Goal: Information Seeking & Learning: Learn about a topic

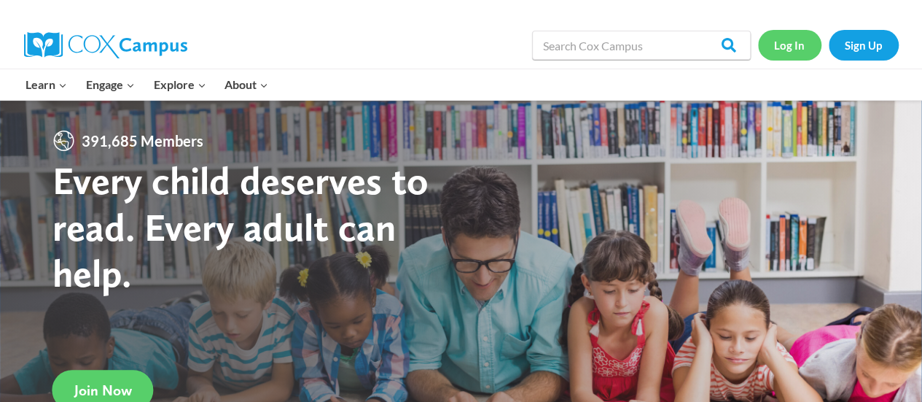
click at [801, 42] on link "Log In" at bounding box center [789, 45] width 63 height 30
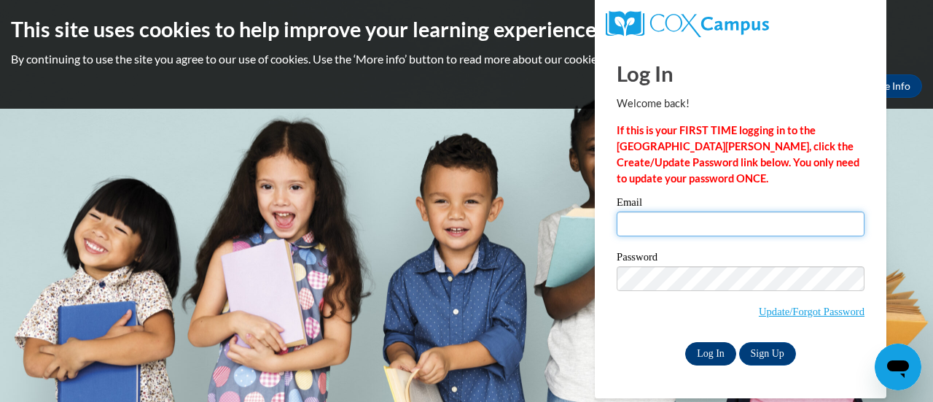
type input "thelrac@sdmfschools.org"
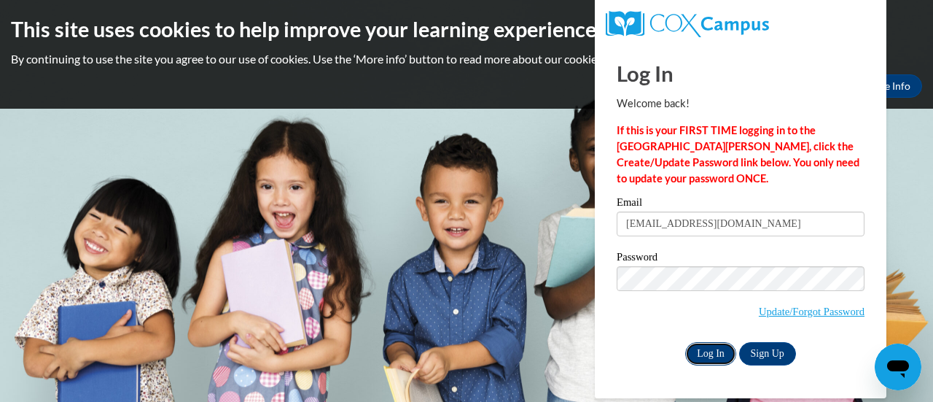
click at [704, 359] on input "Log In" at bounding box center [710, 353] width 51 height 23
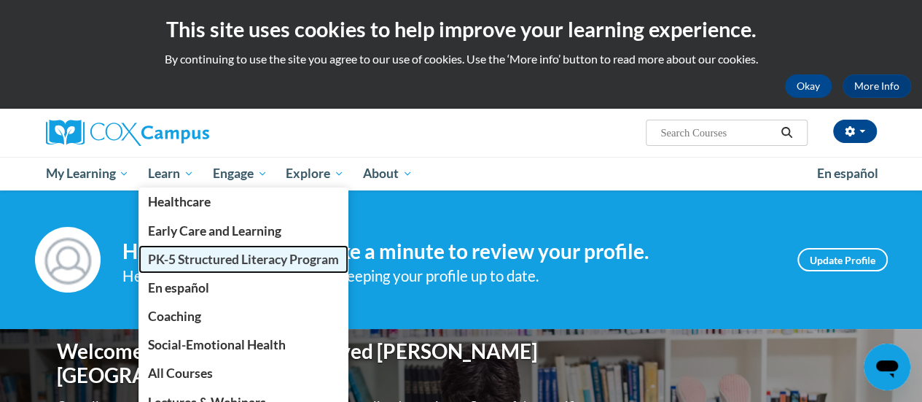
click at [169, 254] on span "PK-5 Structured Literacy Program" at bounding box center [243, 259] width 191 height 15
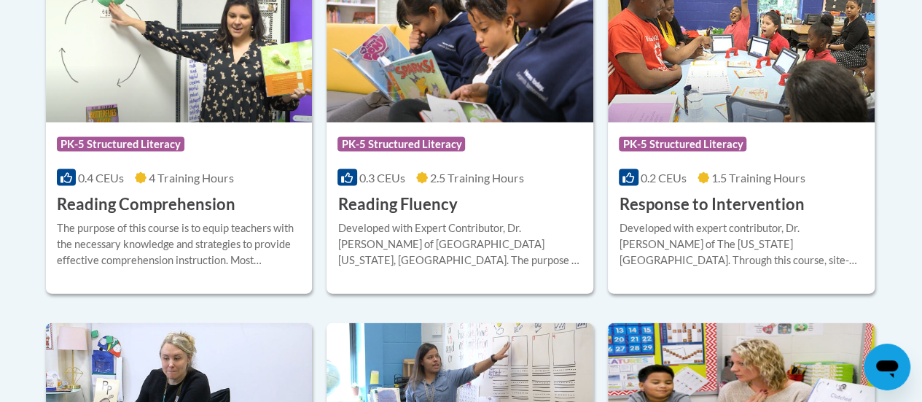
scroll to position [1385, 0]
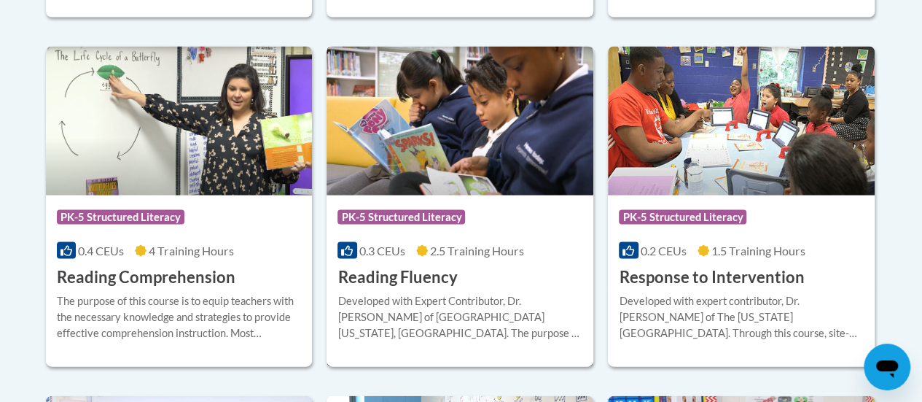
click at [469, 159] on img at bounding box center [460, 121] width 267 height 149
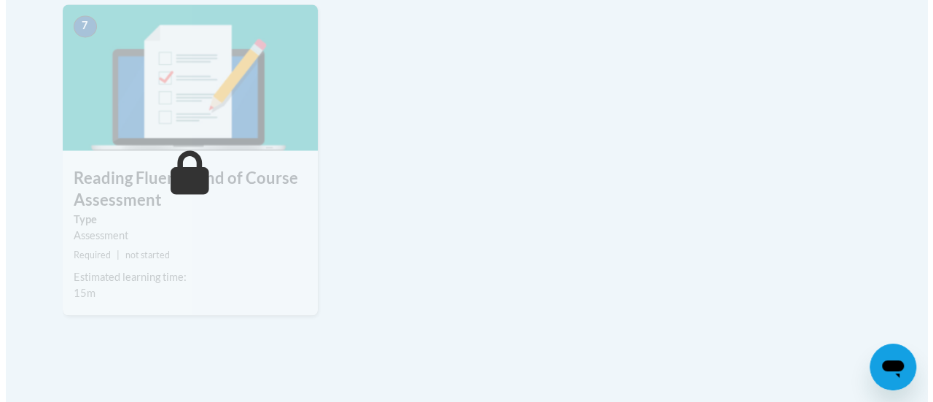
scroll to position [1021, 0]
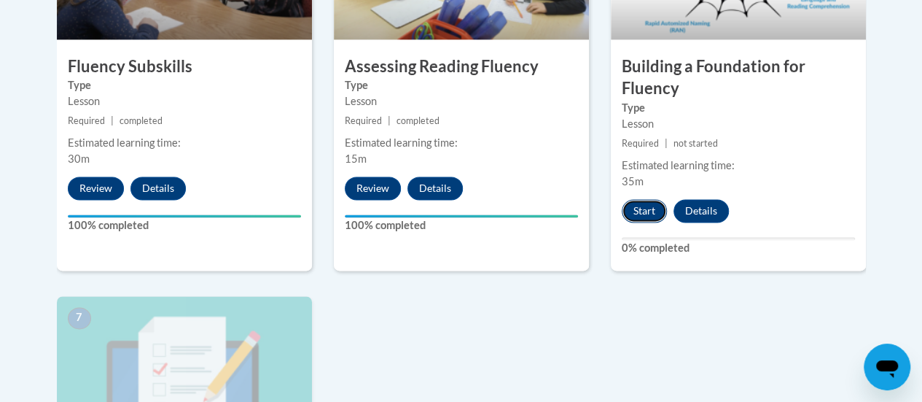
click at [649, 208] on button "Start" at bounding box center [644, 210] width 45 height 23
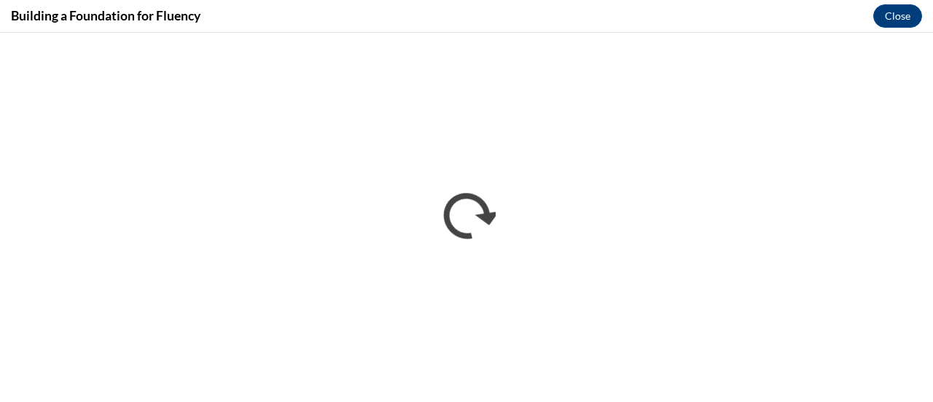
scroll to position [0, 0]
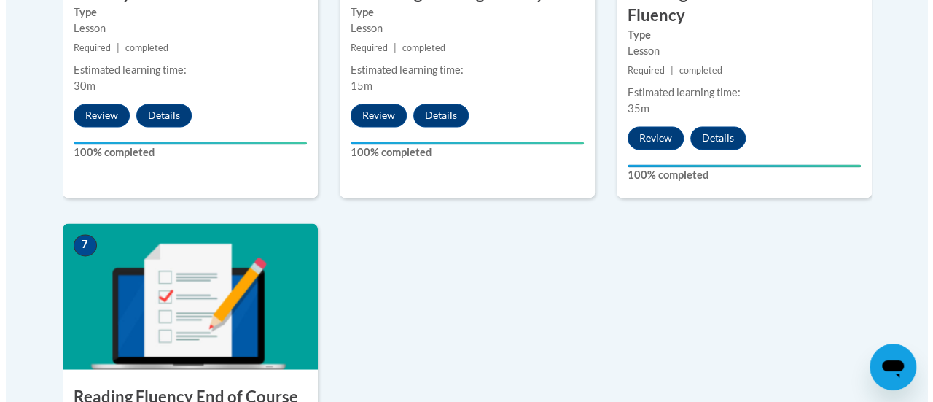
scroll to position [1531, 0]
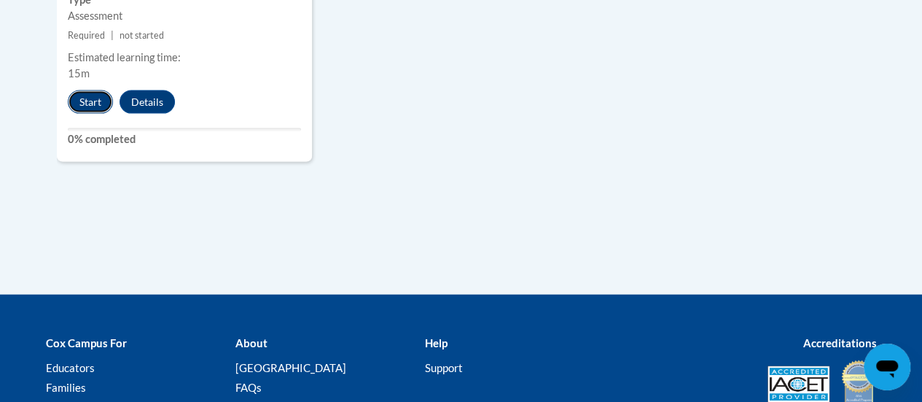
click at [93, 105] on button "Start" at bounding box center [90, 101] width 45 height 23
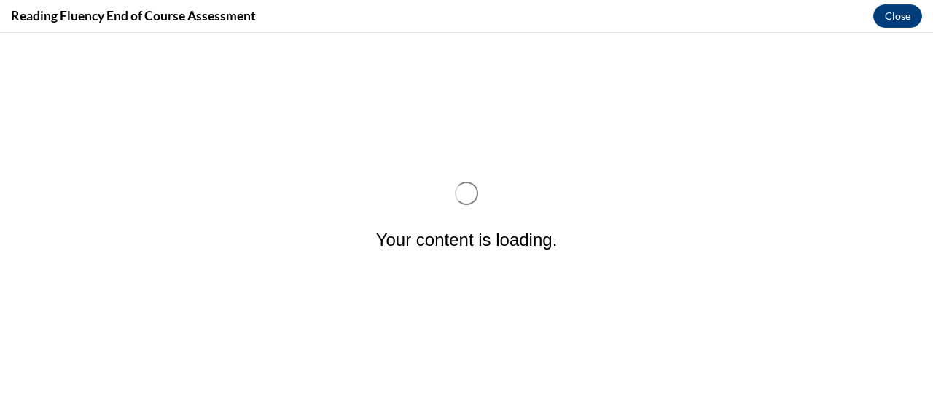
scroll to position [0, 0]
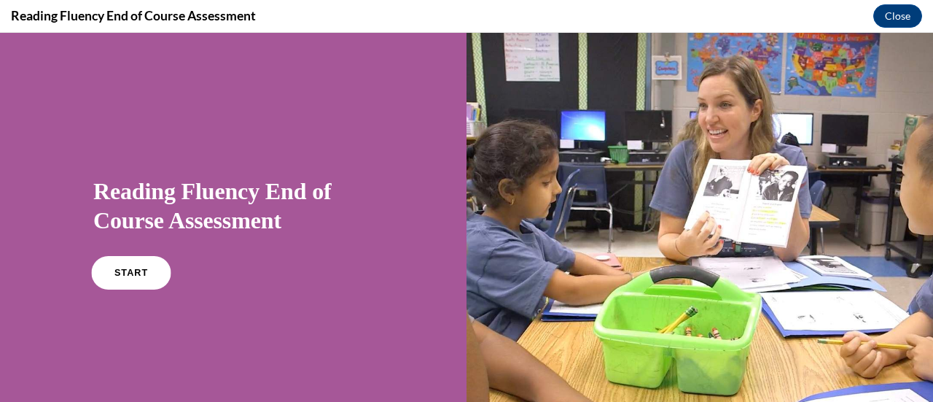
click at [132, 273] on span "START" at bounding box center [131, 273] width 34 height 11
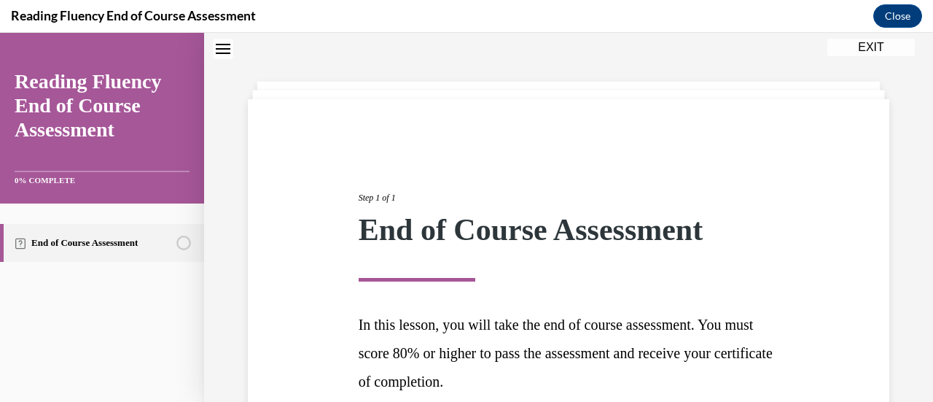
scroll to position [184, 0]
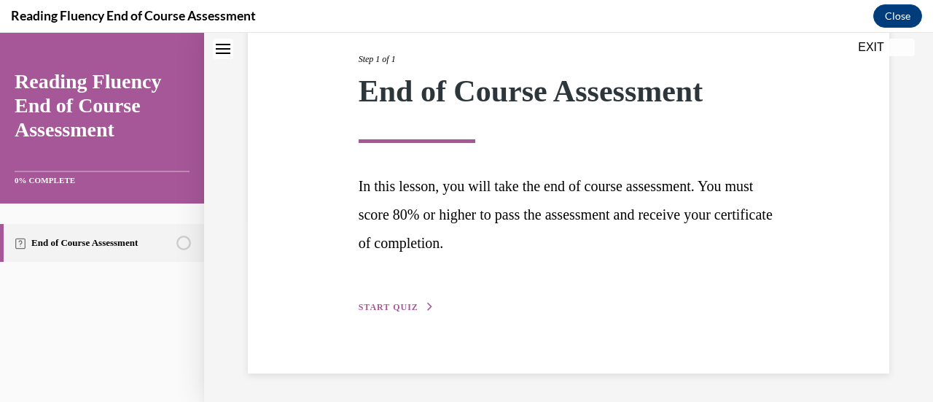
click at [397, 303] on span "START QUIZ" at bounding box center [389, 307] width 60 height 10
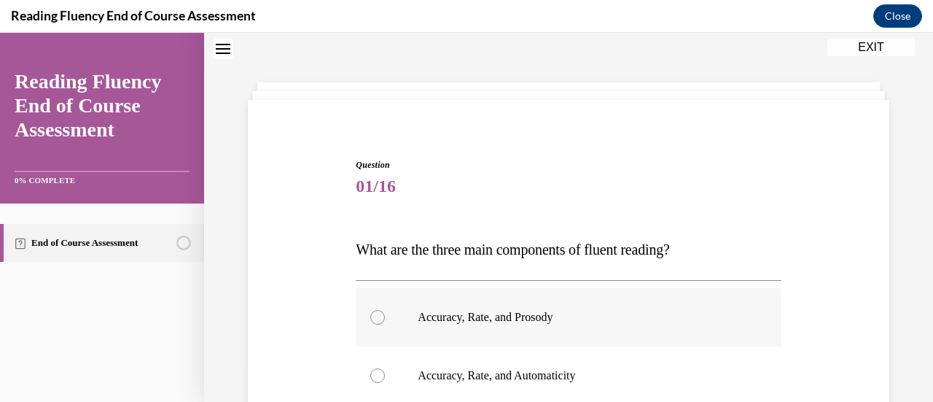
scroll to position [117, 0]
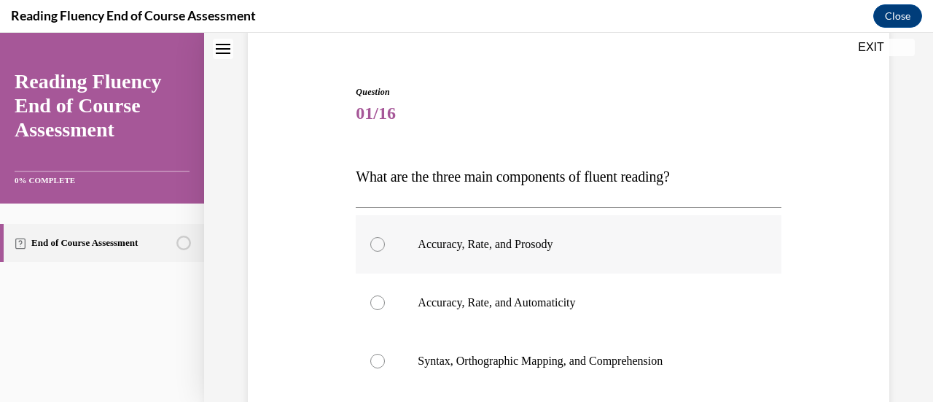
click at [379, 237] on div at bounding box center [377, 244] width 15 height 15
click at [379, 237] on input "Accuracy, Rate, and Prosody" at bounding box center [377, 244] width 15 height 15
radio input "true"
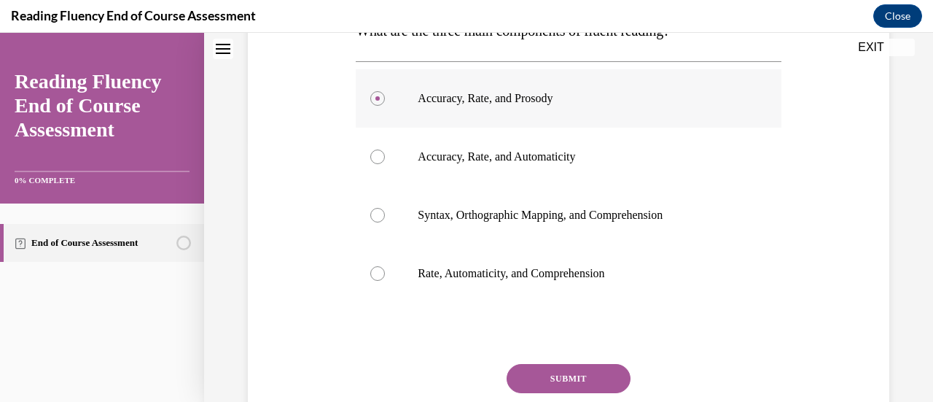
scroll to position [330, 0]
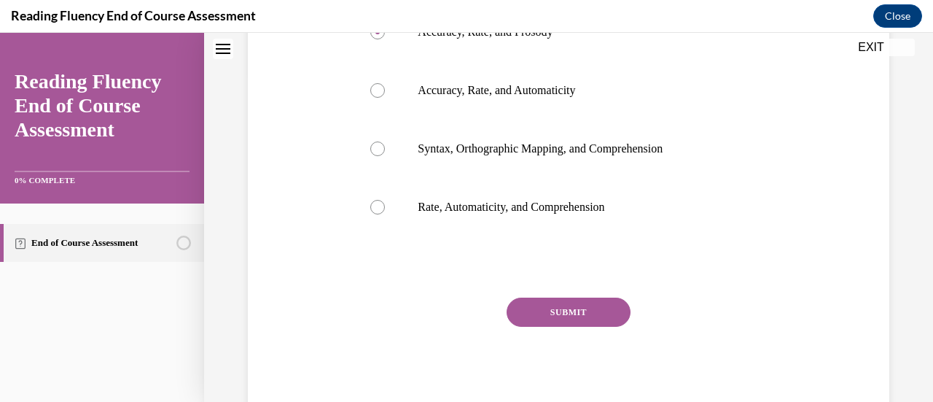
click at [582, 313] on button "SUBMIT" at bounding box center [569, 312] width 124 height 29
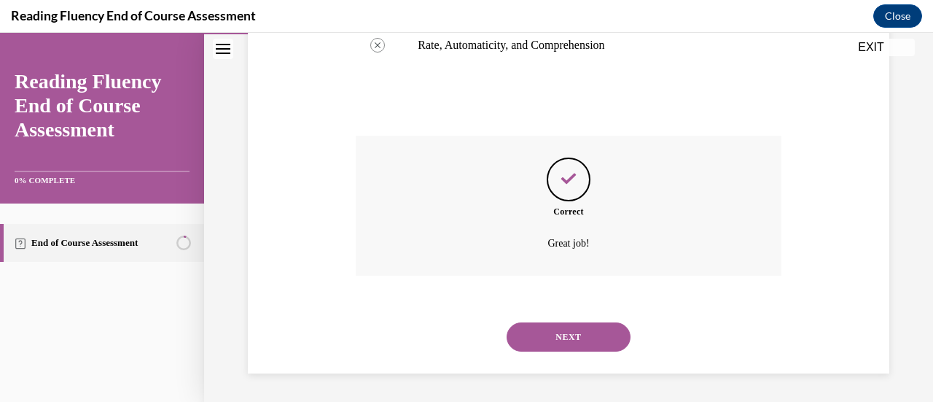
click at [575, 330] on button "NEXT" at bounding box center [569, 336] width 124 height 29
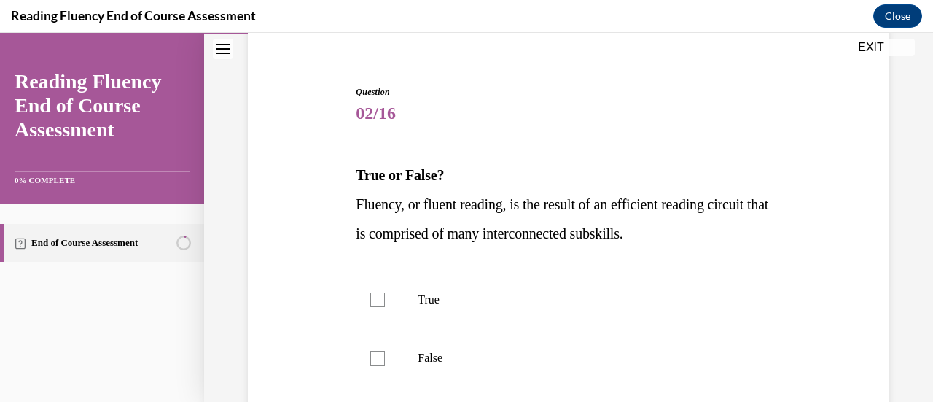
scroll to position [190, 0]
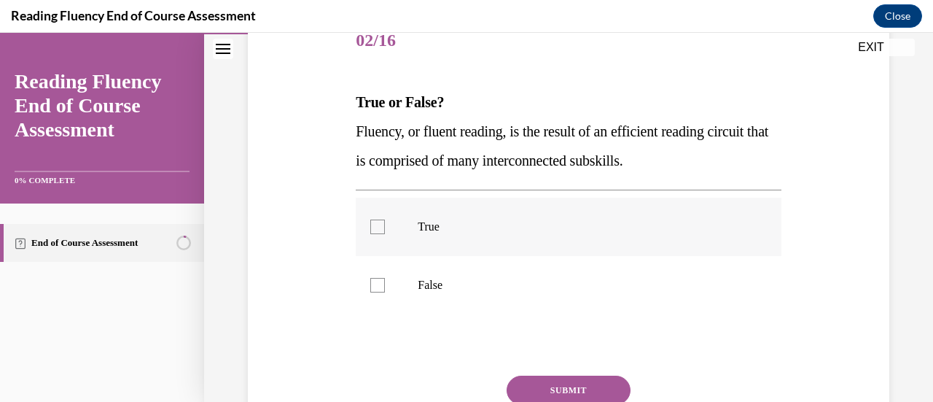
click at [374, 228] on div at bounding box center [377, 226] width 15 height 15
click at [374, 228] on input "True" at bounding box center [377, 226] width 15 height 15
checkbox input "true"
click at [583, 386] on button "SUBMIT" at bounding box center [569, 390] width 124 height 29
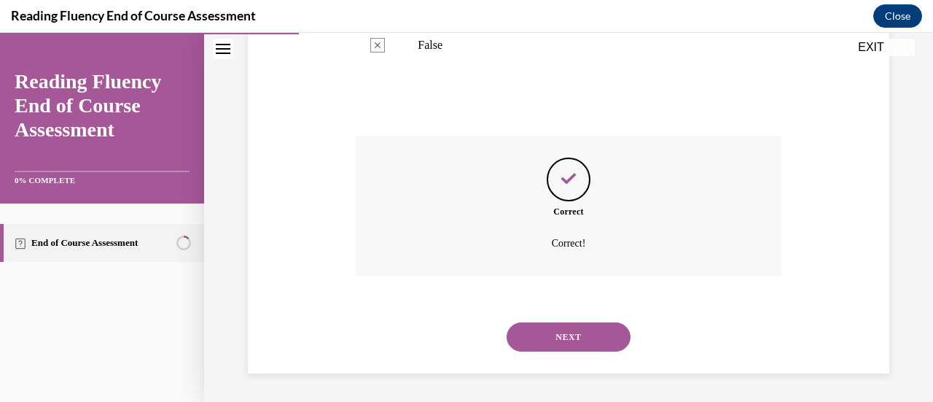
click at [567, 335] on button "NEXT" at bounding box center [569, 336] width 124 height 29
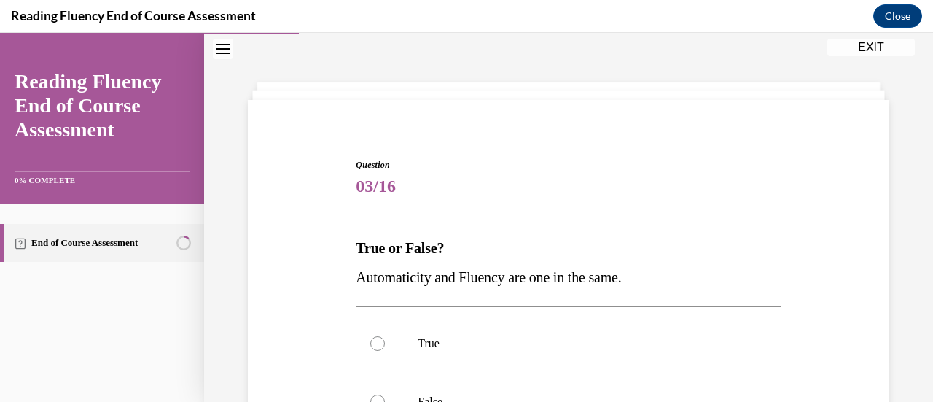
scroll to position [117, 0]
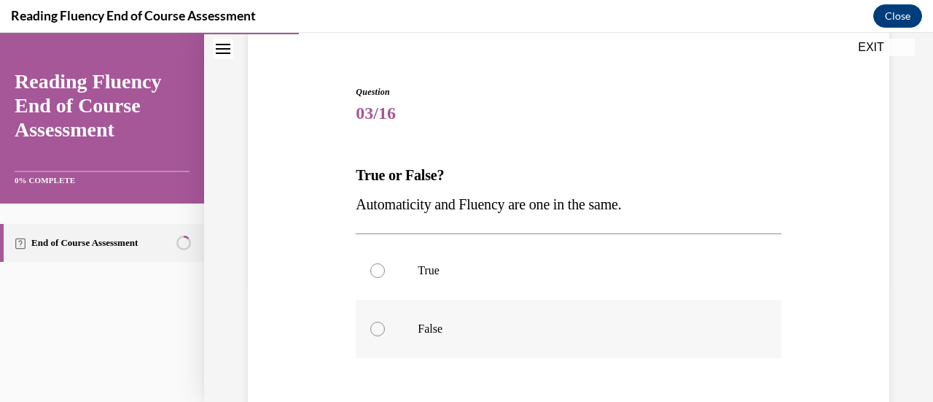
click at [377, 333] on div at bounding box center [377, 329] width 15 height 15
click at [377, 333] on input "False" at bounding box center [377, 329] width 15 height 15
radio input "true"
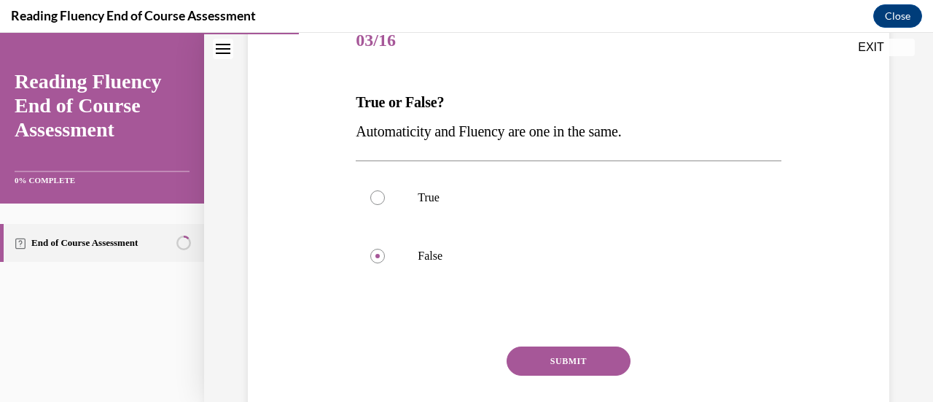
click at [585, 352] on button "SUBMIT" at bounding box center [569, 360] width 124 height 29
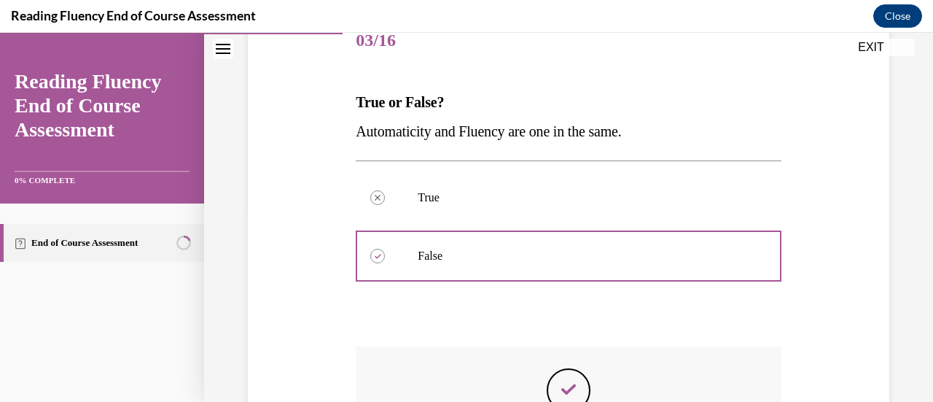
scroll to position [336, 0]
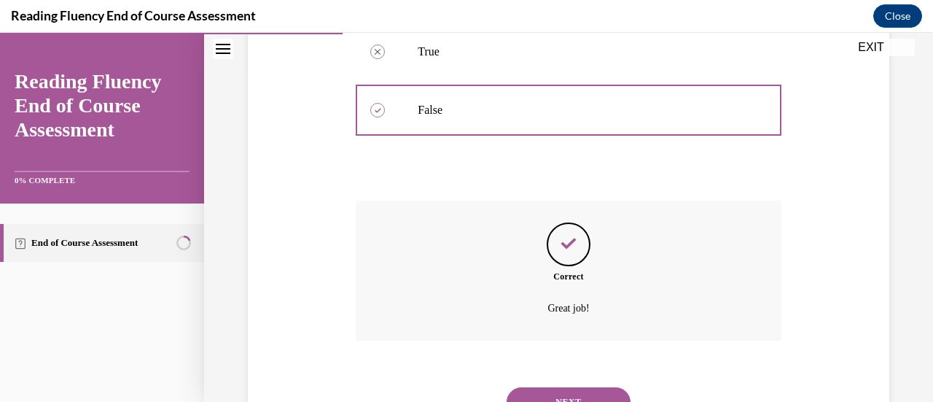
click at [577, 389] on button "NEXT" at bounding box center [569, 401] width 124 height 29
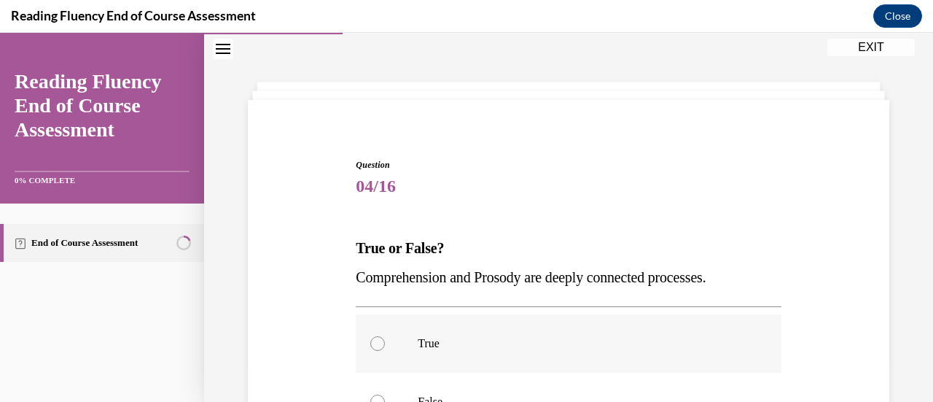
scroll to position [117, 0]
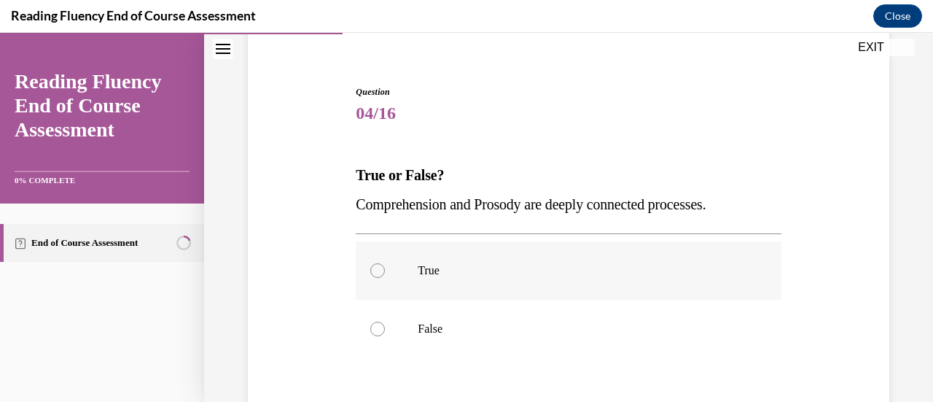
click at [461, 266] on p "True" at bounding box center [581, 270] width 327 height 15
click at [385, 266] on input "True" at bounding box center [377, 270] width 15 height 15
radio input "true"
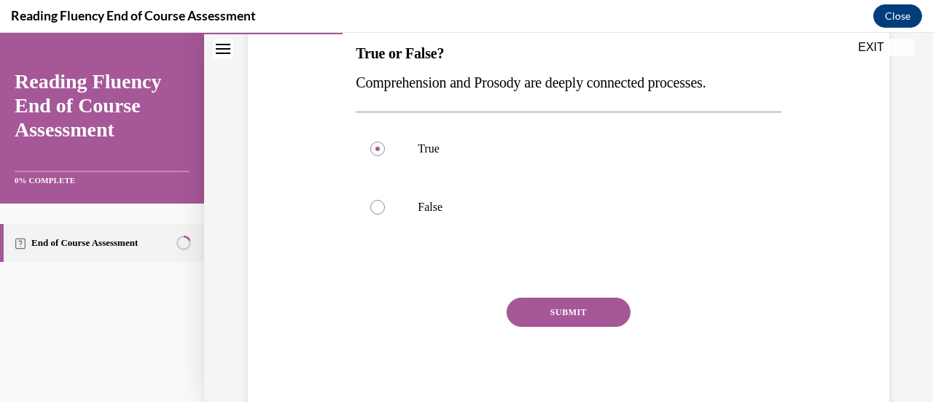
click at [567, 311] on button "SUBMIT" at bounding box center [569, 312] width 124 height 29
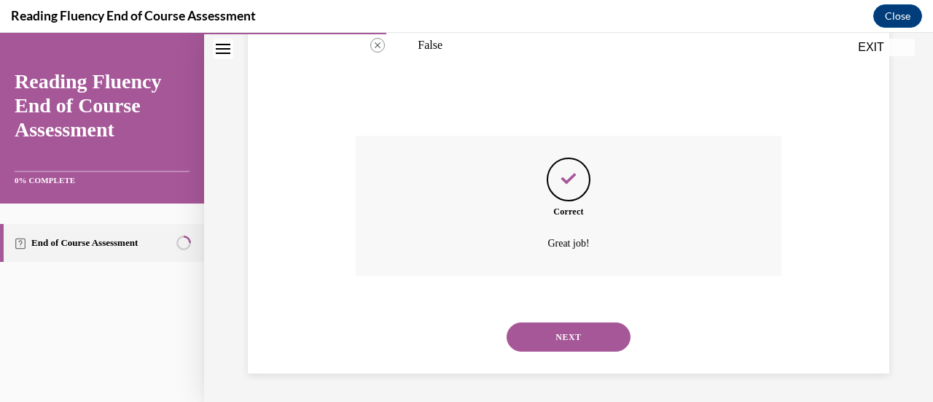
click at [566, 330] on button "NEXT" at bounding box center [569, 336] width 124 height 29
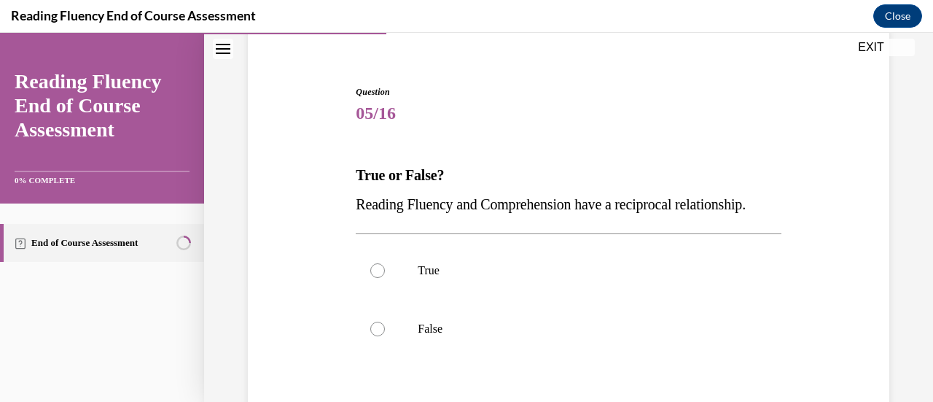
scroll to position [190, 0]
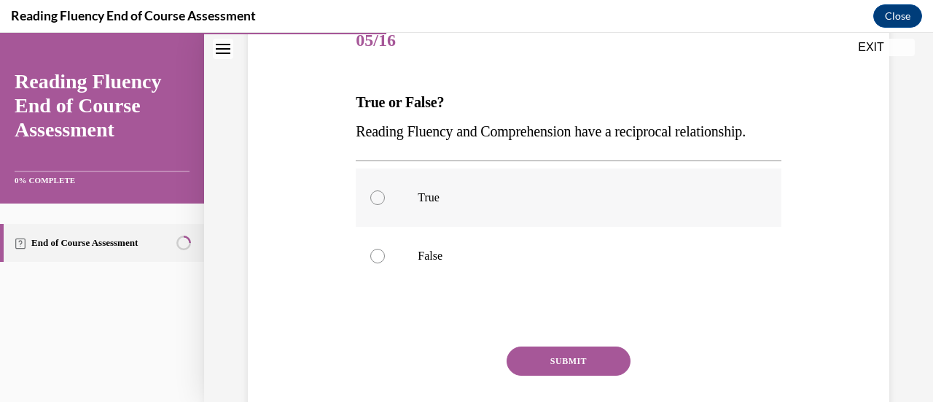
click at [397, 227] on label "True" at bounding box center [568, 197] width 425 height 58
click at [385, 205] on input "True" at bounding box center [377, 197] width 15 height 15
radio input "true"
click at [561, 376] on button "SUBMIT" at bounding box center [569, 360] width 124 height 29
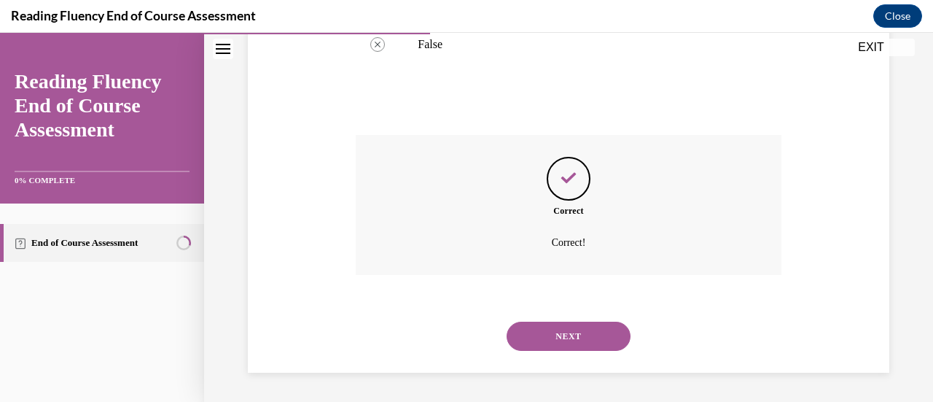
click at [567, 335] on button "NEXT" at bounding box center [569, 336] width 124 height 29
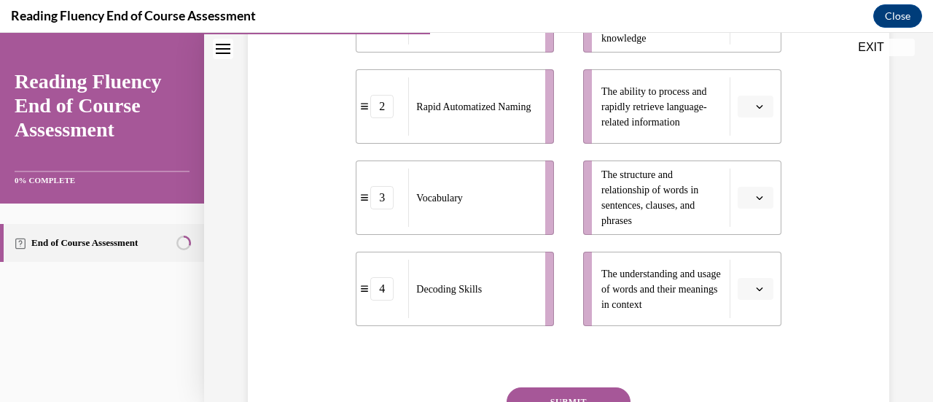
scroll to position [336, 0]
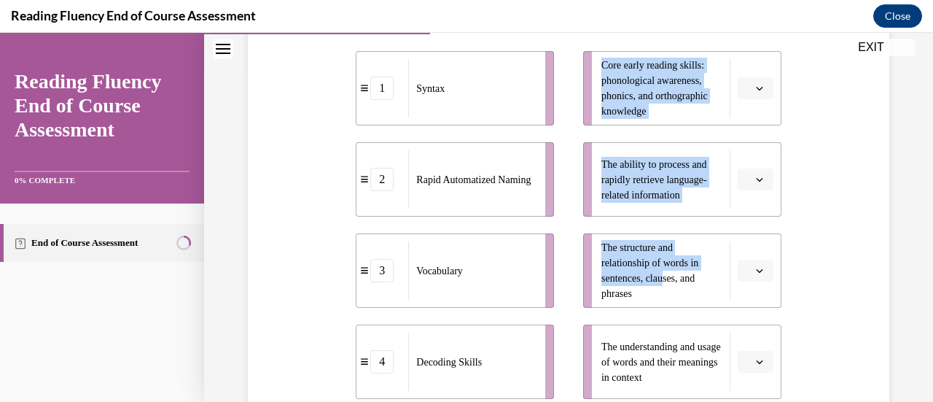
drag, startPoint x: 661, startPoint y: 279, endPoint x: 467, endPoint y: 168, distance: 223.4
click at [467, 168] on div "1 Syntax 2 Rapid Automatized Naming 3 Vocabulary 4 Decoding Skills Core early r…" at bounding box center [568, 210] width 425 height 377
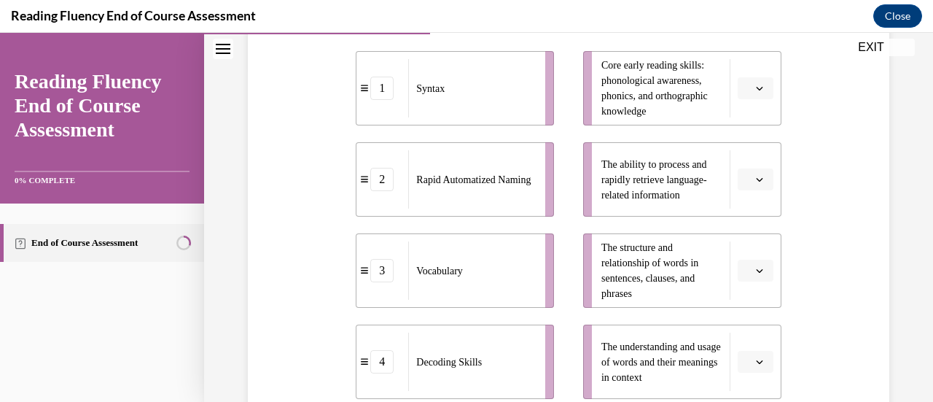
click at [807, 224] on div "Question 06/16 Match the subskills below that contribute to fluent reading with…" at bounding box center [568, 201] width 649 height 757
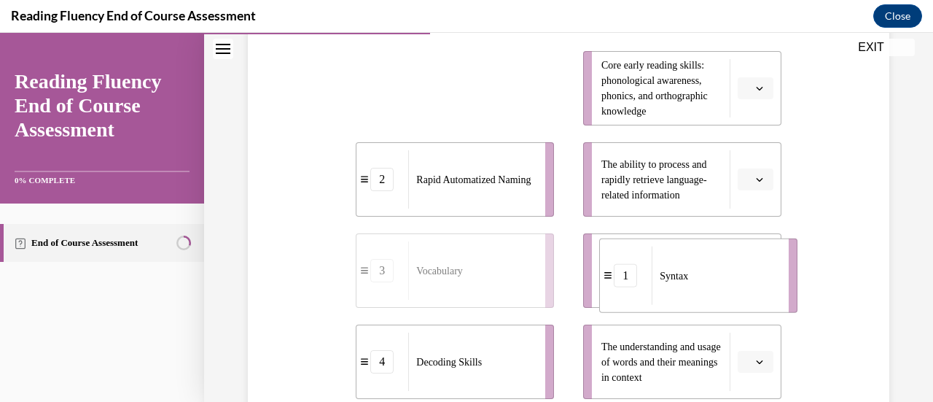
drag, startPoint x: 389, startPoint y: 91, endPoint x: 632, endPoint y: 279, distance: 307.3
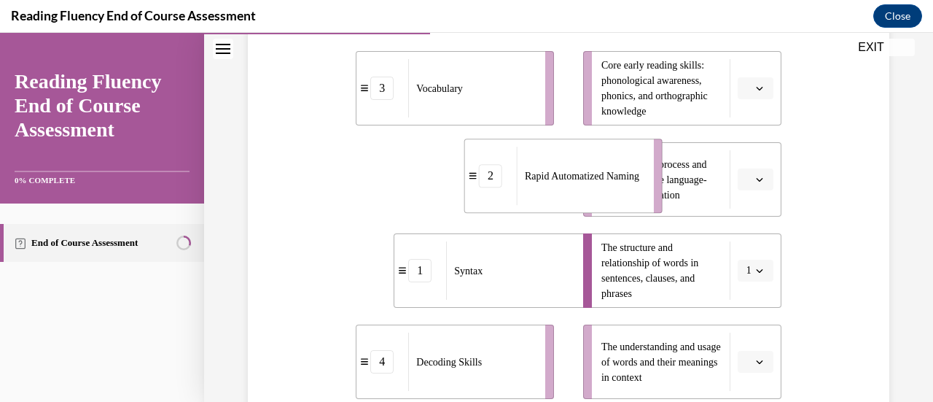
drag, startPoint x: 426, startPoint y: 180, endPoint x: 534, endPoint y: 177, distance: 108.0
click at [534, 177] on span "Rapid Automatized Naming" at bounding box center [582, 175] width 114 height 15
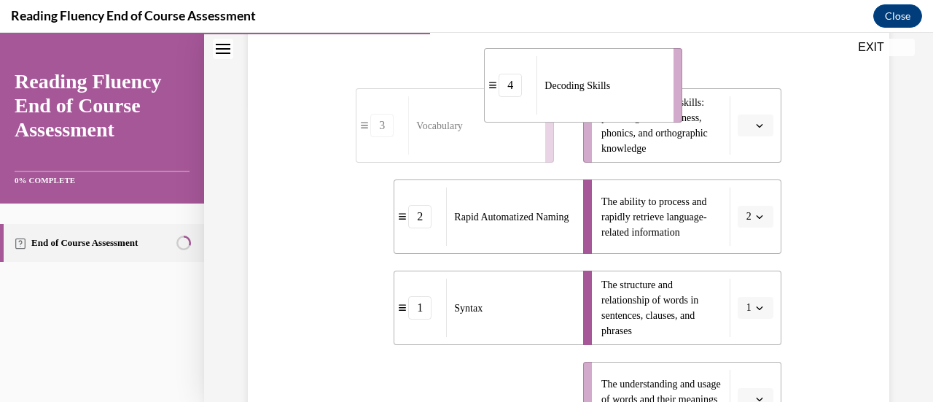
scroll to position [277, 0]
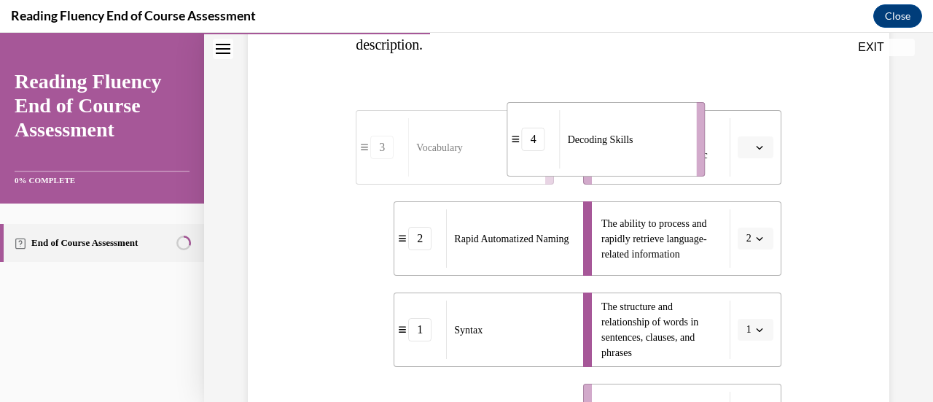
drag, startPoint x: 461, startPoint y: 372, endPoint x: 613, endPoint y: 147, distance: 272.0
click at [613, 147] on div "Decoding Skills" at bounding box center [624, 139] width 128 height 58
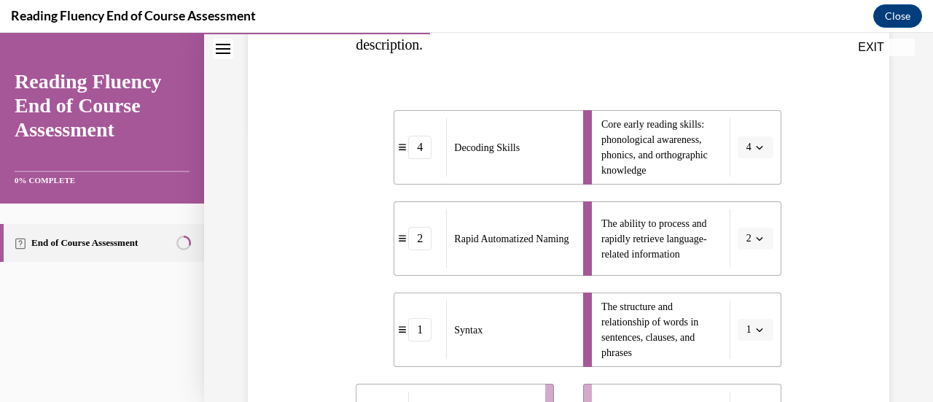
scroll to position [423, 0]
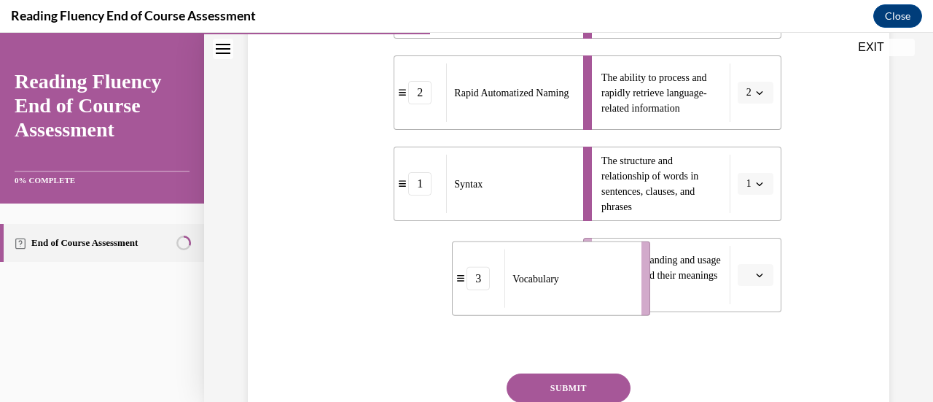
drag, startPoint x: 436, startPoint y: 281, endPoint x: 510, endPoint y: 283, distance: 73.7
click at [510, 283] on div "Vocabulary" at bounding box center [569, 278] width 128 height 58
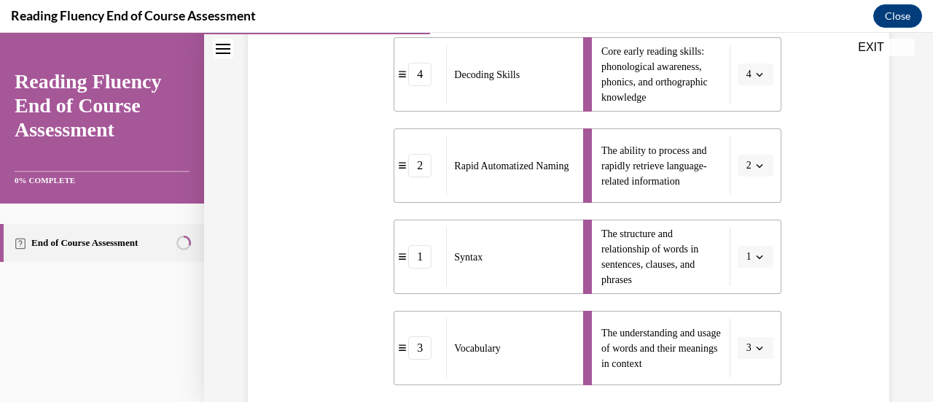
scroll to position [499, 0]
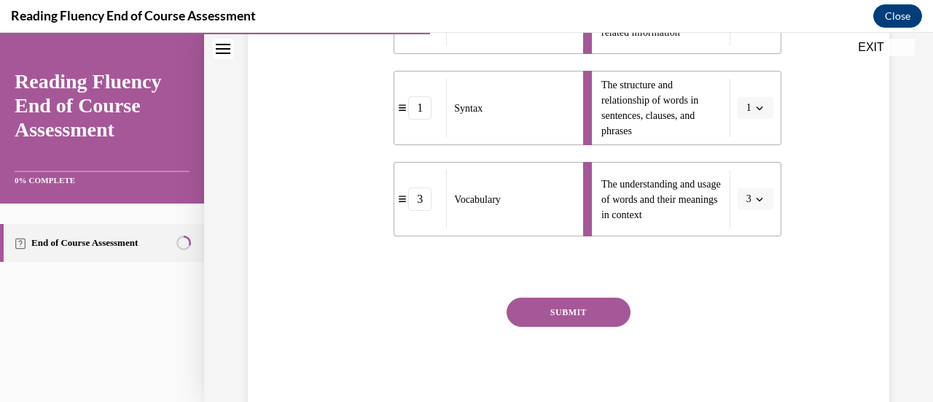
click at [586, 314] on button "SUBMIT" at bounding box center [569, 312] width 124 height 29
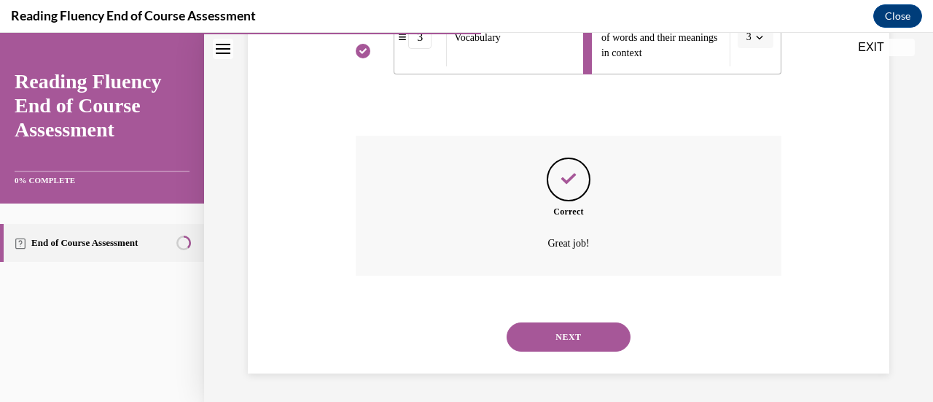
click at [557, 335] on button "NEXT" at bounding box center [569, 336] width 124 height 29
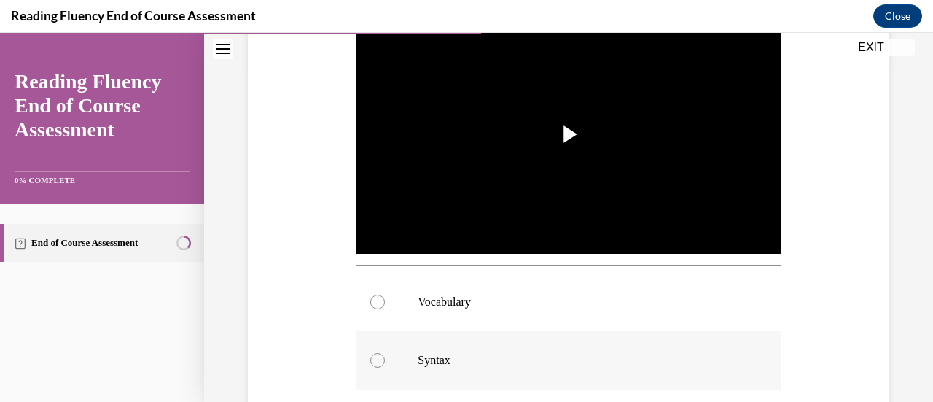
scroll to position [409, 0]
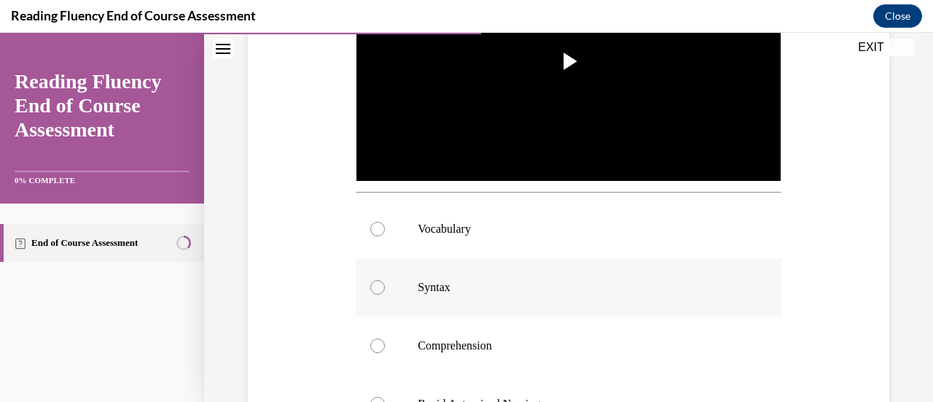
click at [446, 280] on p "Syntax" at bounding box center [581, 287] width 327 height 15
click at [385, 280] on input "Syntax" at bounding box center [377, 287] width 15 height 15
radio input "true"
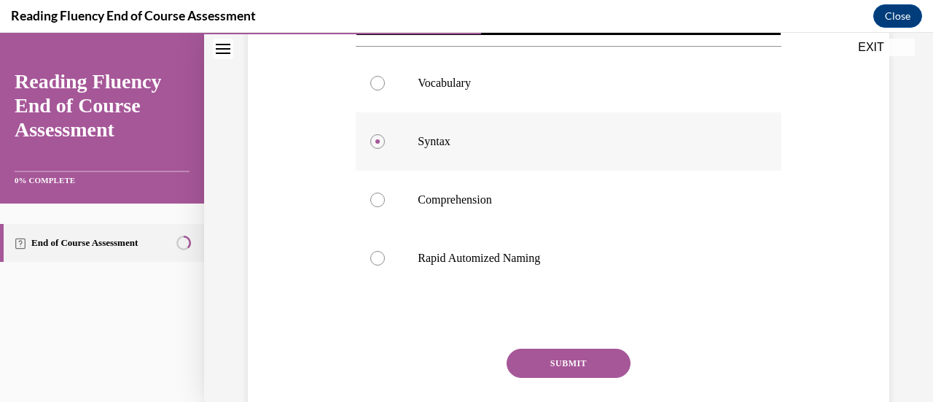
scroll to position [602, 0]
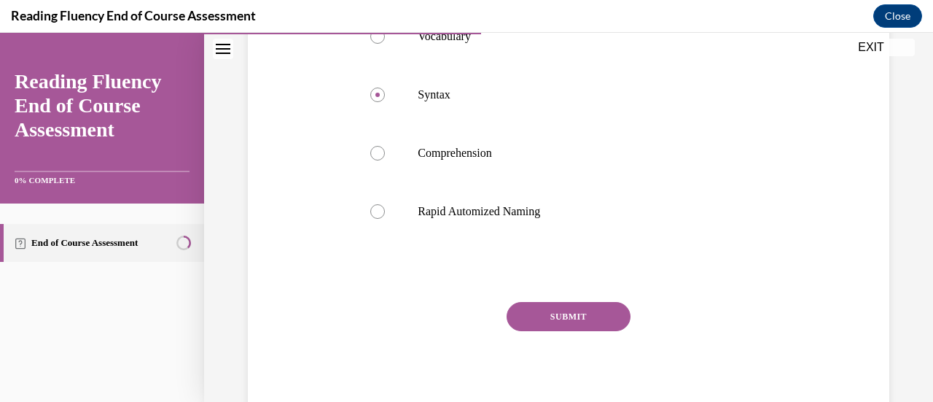
click at [572, 314] on button "SUBMIT" at bounding box center [569, 316] width 124 height 29
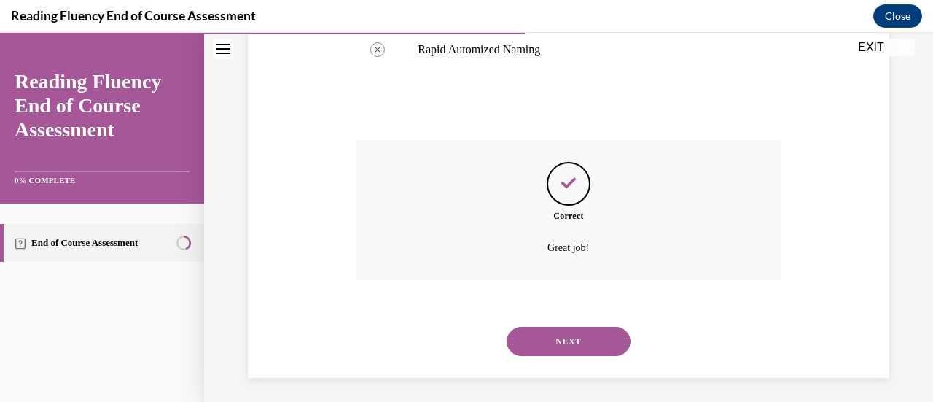
click at [561, 335] on button "NEXT" at bounding box center [569, 341] width 124 height 29
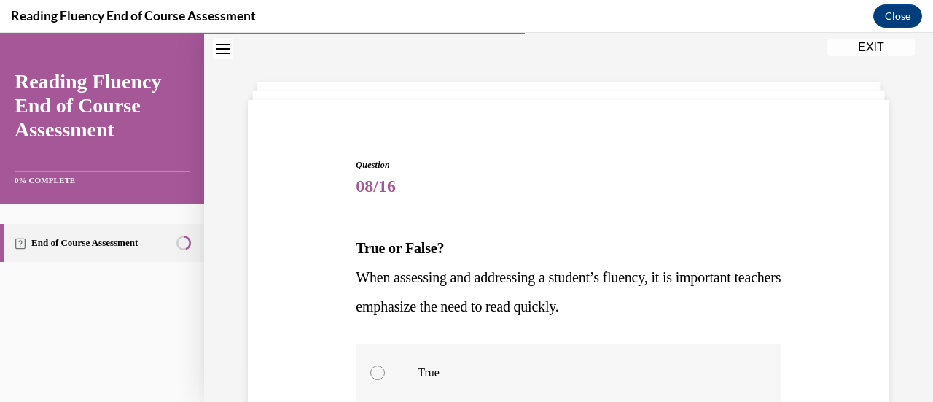
scroll to position [190, 0]
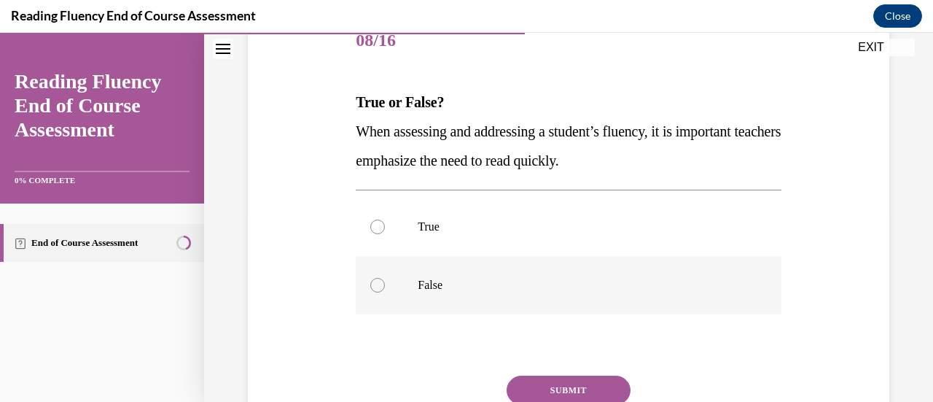
drag, startPoint x: 439, startPoint y: 284, endPoint x: 446, endPoint y: 283, distance: 7.3
click at [439, 284] on p "False" at bounding box center [581, 285] width 327 height 15
click at [385, 284] on input "False" at bounding box center [377, 285] width 15 height 15
radio input "true"
click at [543, 384] on button "SUBMIT" at bounding box center [569, 390] width 124 height 29
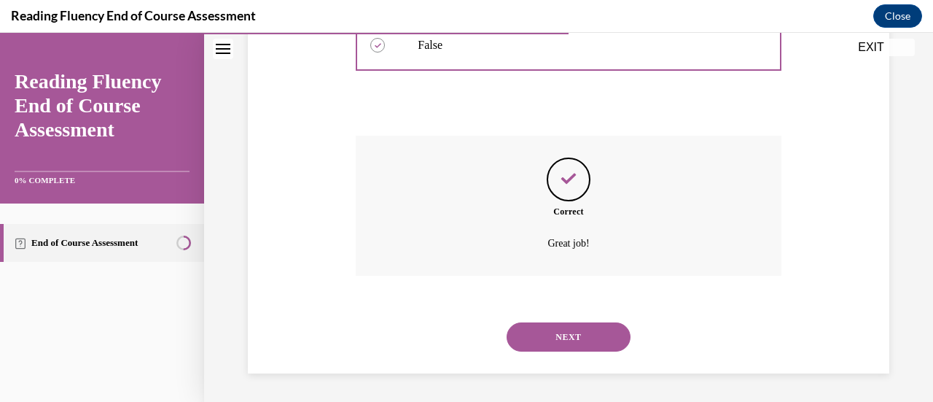
click at [584, 330] on button "NEXT" at bounding box center [569, 336] width 124 height 29
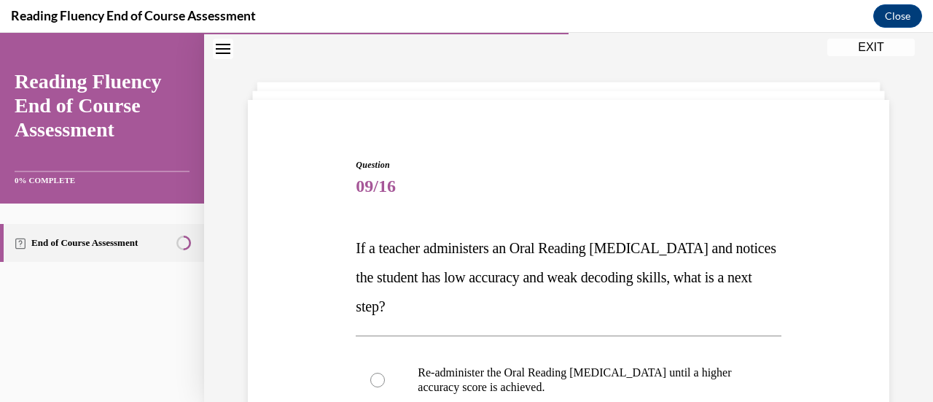
scroll to position [263, 0]
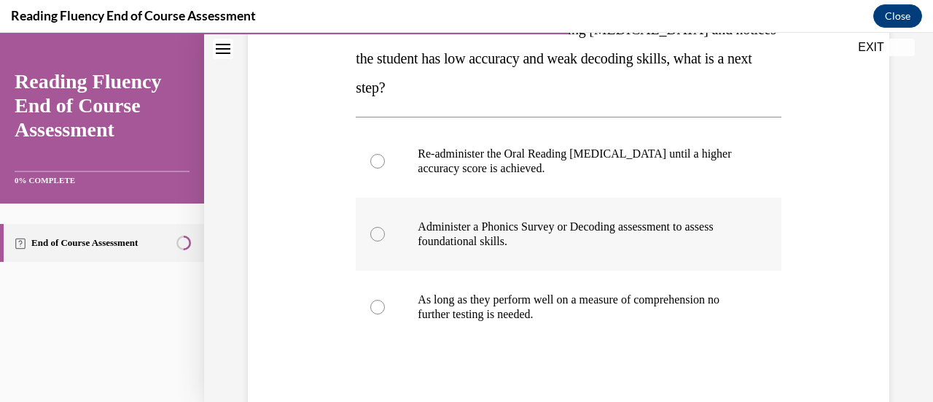
click at [516, 233] on p "Administer a Phonics Survey or Decoding assessment to assess foundational skill…" at bounding box center [581, 233] width 327 height 29
click at [385, 233] on input "Administer a Phonics Survey or Decoding assessment to assess foundational skill…" at bounding box center [377, 234] width 15 height 15
radio input "true"
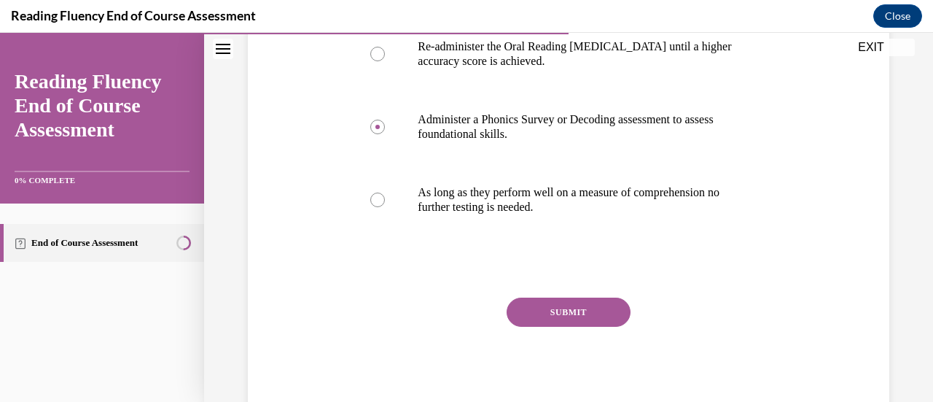
click at [536, 307] on button "SUBMIT" at bounding box center [569, 312] width 124 height 29
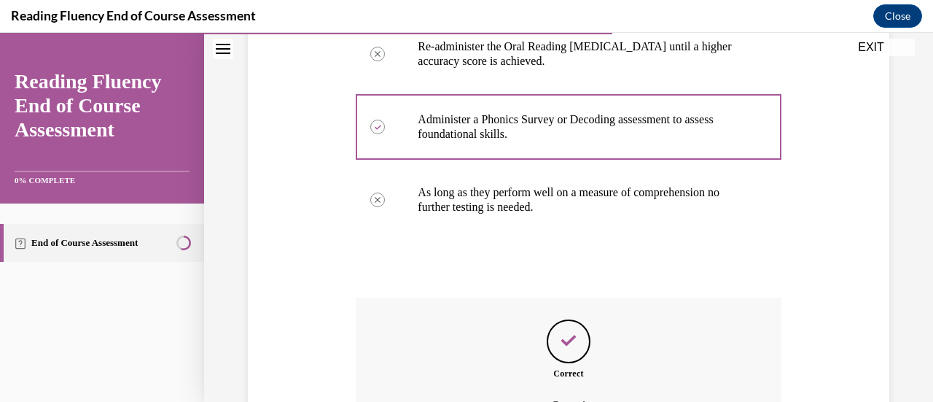
scroll to position [532, 0]
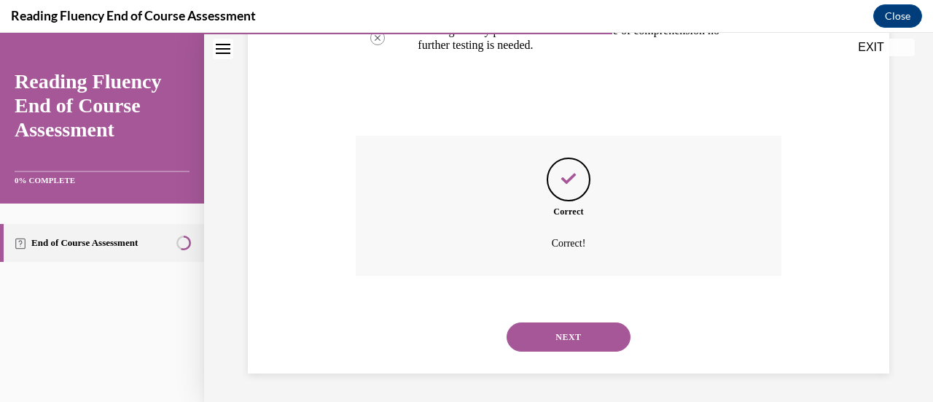
click at [556, 340] on button "NEXT" at bounding box center [569, 336] width 124 height 29
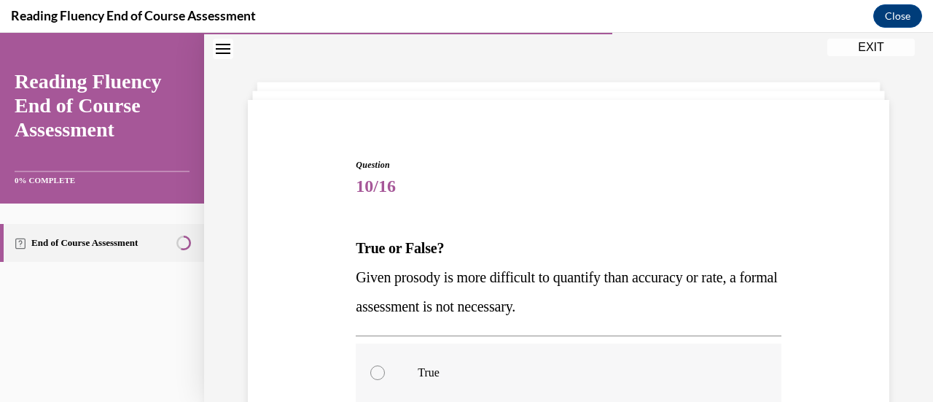
scroll to position [117, 0]
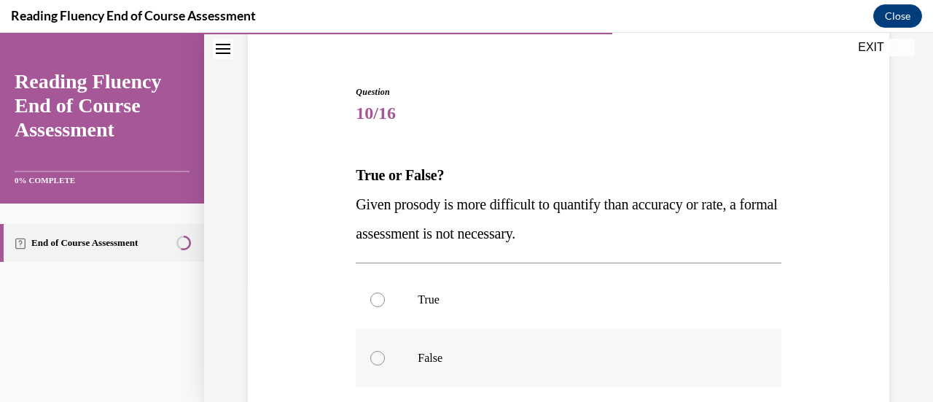
click at [427, 360] on p "False" at bounding box center [581, 358] width 327 height 15
click at [385, 360] on input "False" at bounding box center [377, 358] width 15 height 15
radio input "true"
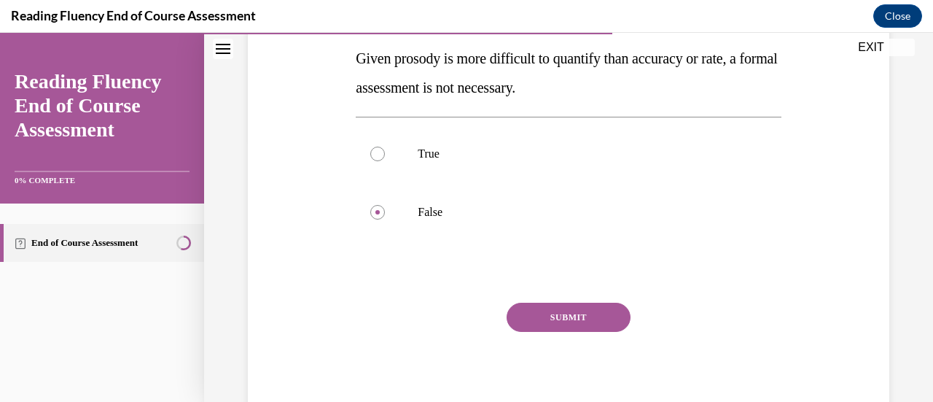
scroll to position [268, 0]
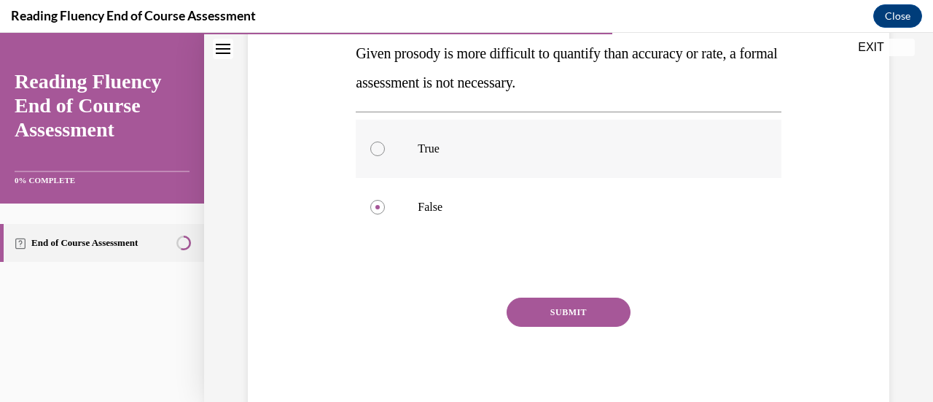
click at [445, 157] on label "True" at bounding box center [568, 149] width 425 height 58
click at [385, 156] on input "True" at bounding box center [377, 148] width 15 height 15
radio input "true"
click at [544, 314] on button "SUBMIT" at bounding box center [569, 312] width 124 height 29
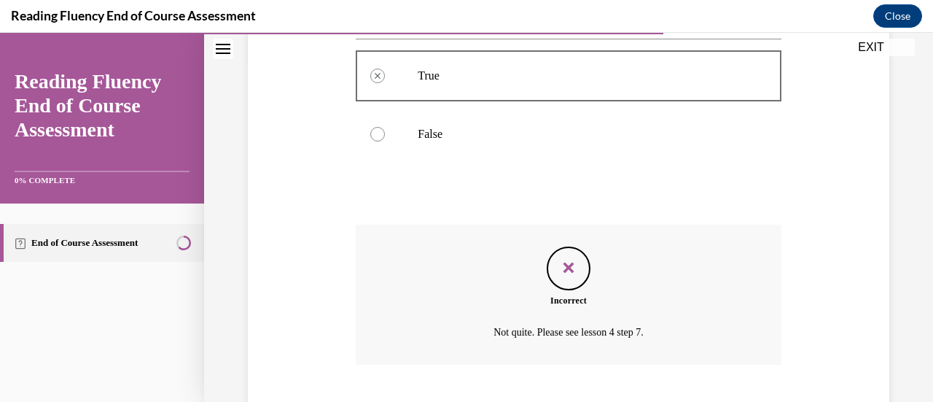
scroll to position [430, 0]
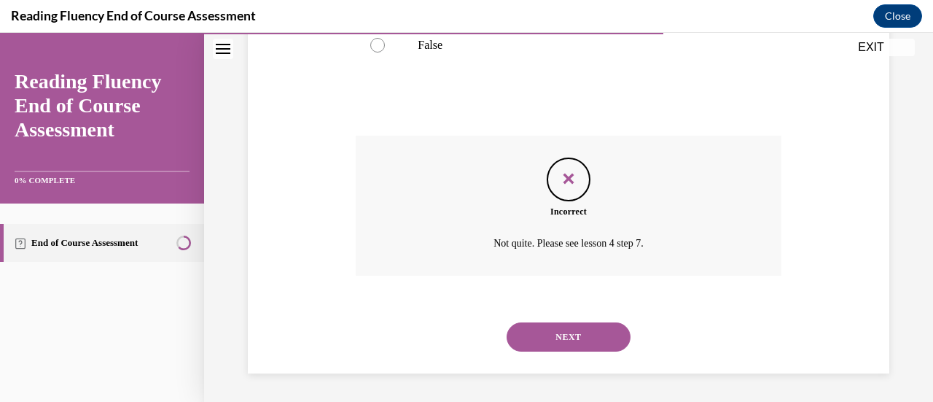
click at [575, 335] on button "NEXT" at bounding box center [569, 336] width 124 height 29
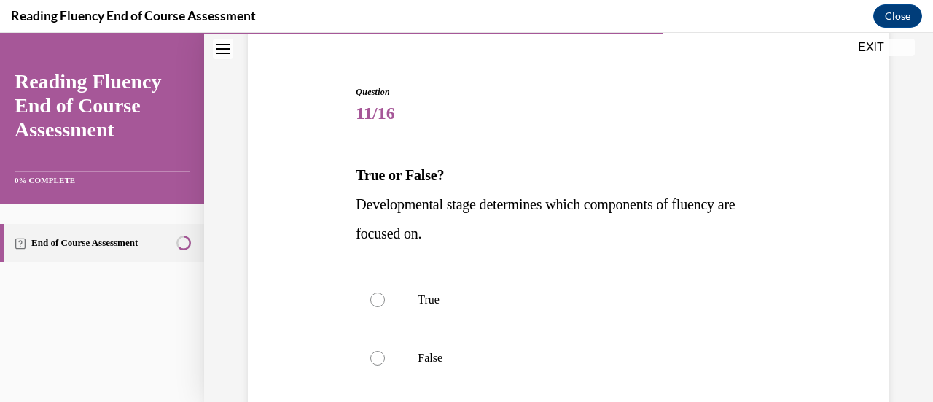
scroll to position [190, 0]
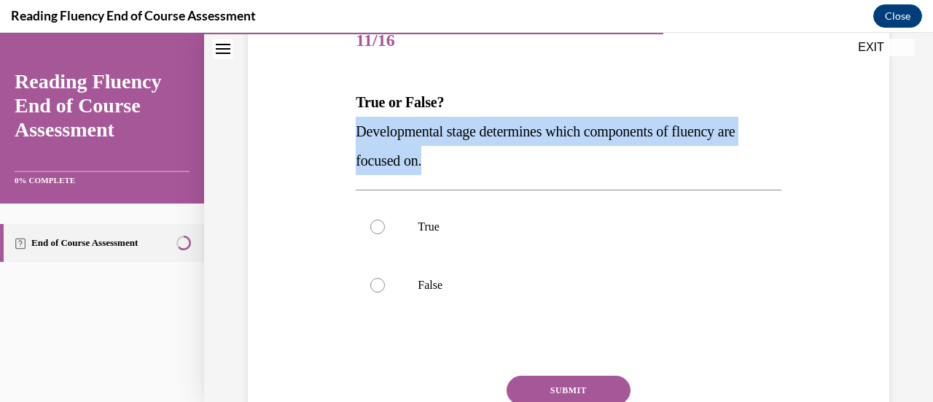
drag, startPoint x: 435, startPoint y: 158, endPoint x: 349, endPoint y: 133, distance: 90.2
click at [349, 133] on div "Question 11/16 True or False? Developmental stage determines which components o…" at bounding box center [568, 232] width 649 height 526
copy span "Developmental stage determines which components of fluency are focused on."
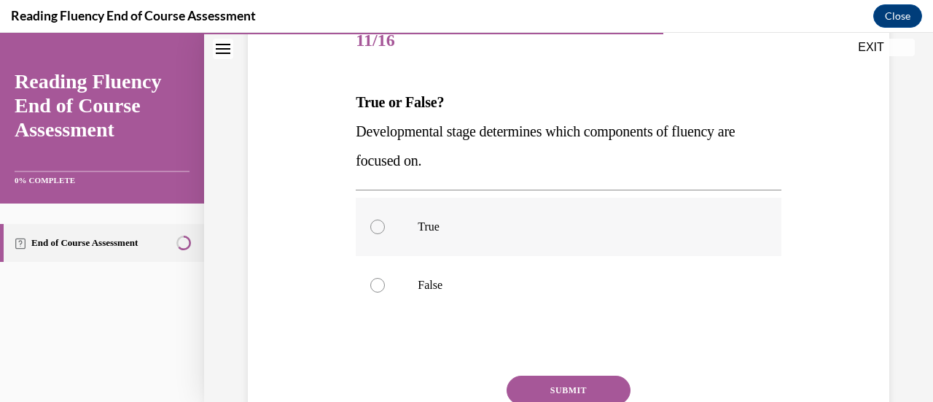
click at [448, 228] on p "True" at bounding box center [581, 226] width 327 height 15
click at [385, 228] on input "True" at bounding box center [377, 226] width 15 height 15
radio input "true"
click at [563, 392] on button "SUBMIT" at bounding box center [569, 390] width 124 height 29
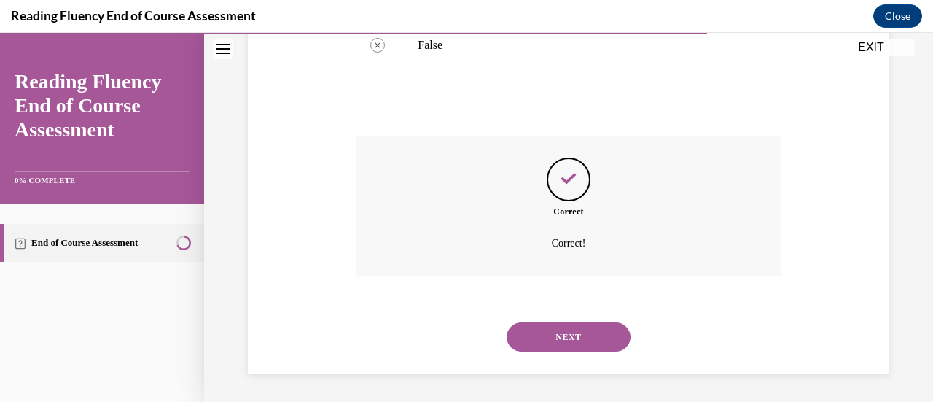
click at [577, 333] on button "NEXT" at bounding box center [569, 336] width 124 height 29
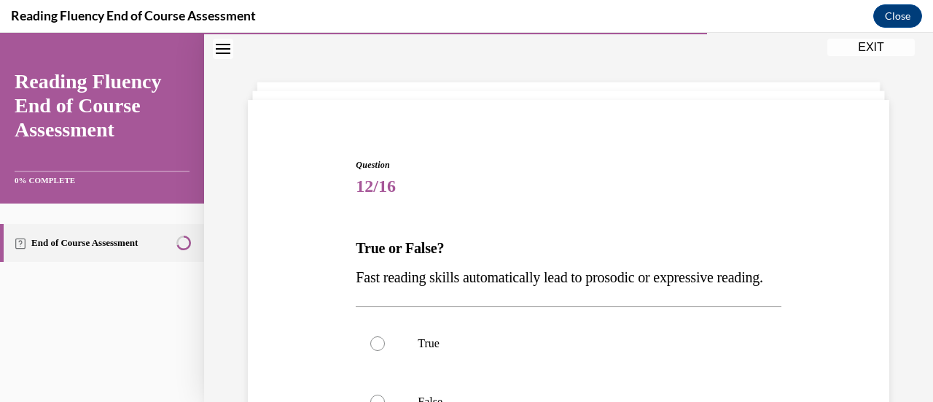
scroll to position [117, 0]
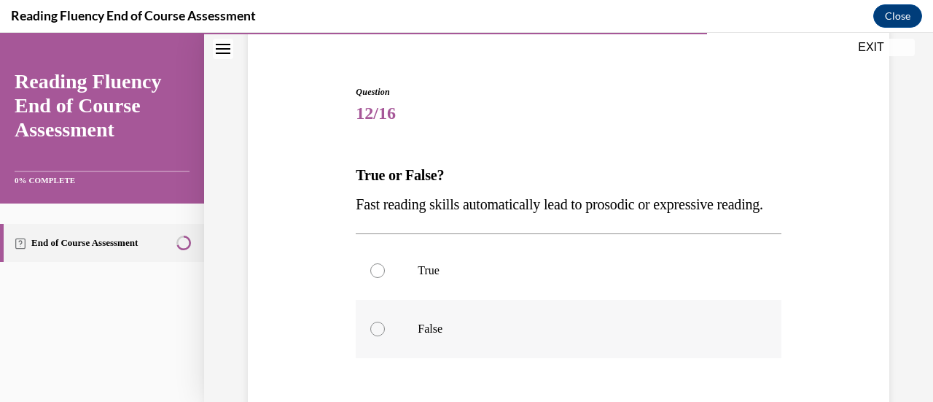
click at [421, 336] on p "False" at bounding box center [581, 329] width 327 height 15
click at [385, 336] on input "False" at bounding box center [377, 329] width 15 height 15
radio input "true"
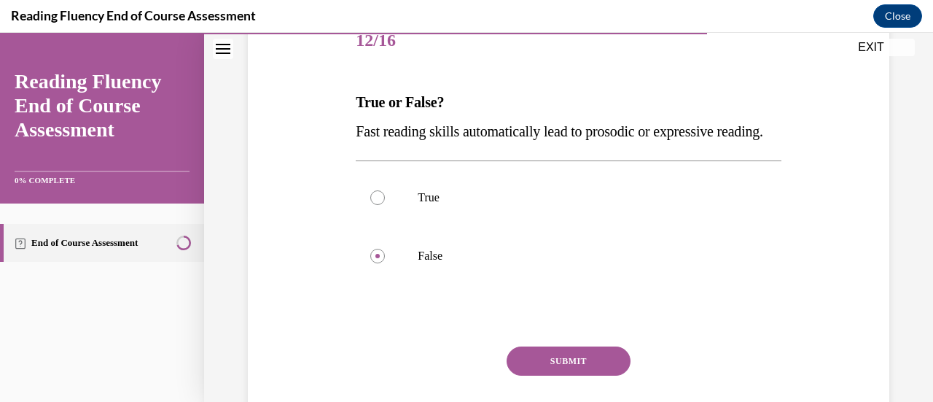
click at [573, 376] on button "SUBMIT" at bounding box center [569, 360] width 124 height 29
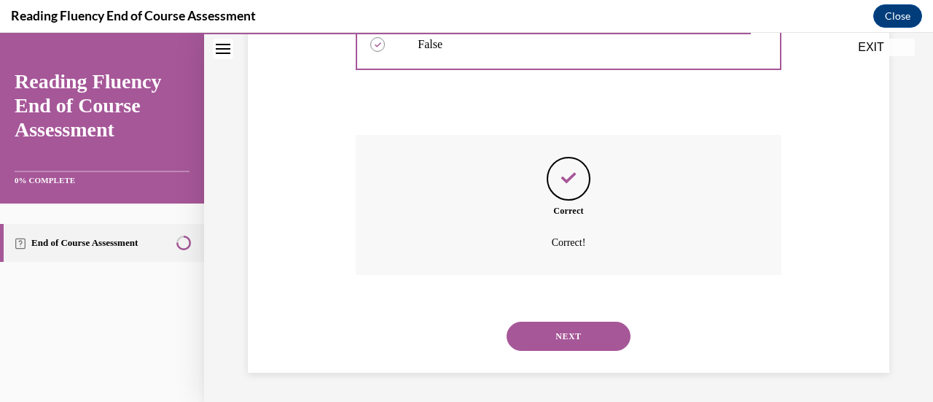
click at [551, 330] on button "NEXT" at bounding box center [569, 336] width 124 height 29
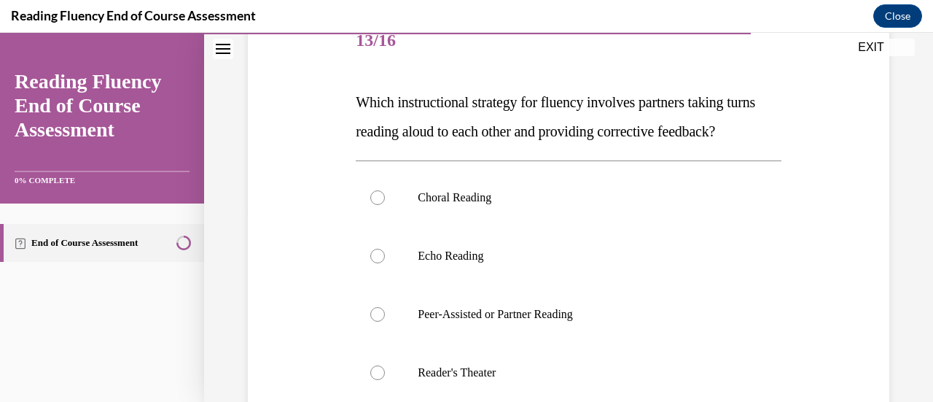
scroll to position [263, 0]
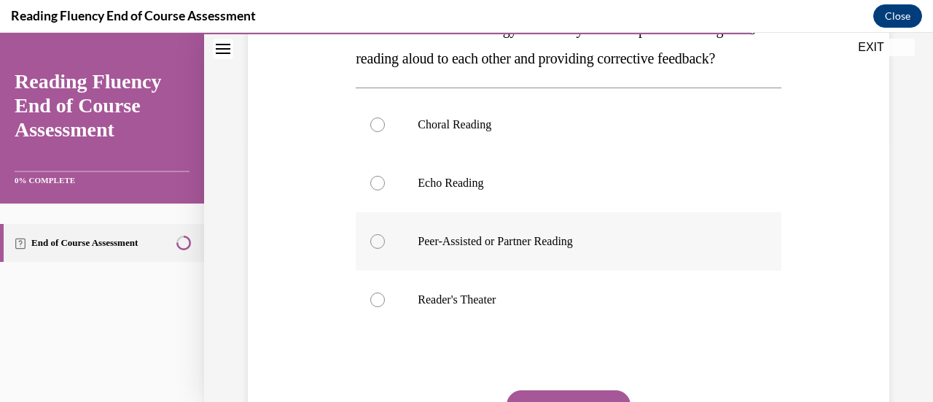
click at [523, 249] on p "Peer-Assisted or Partner Reading" at bounding box center [581, 241] width 327 height 15
click at [385, 249] on input "Peer-Assisted or Partner Reading" at bounding box center [377, 241] width 15 height 15
radio input "true"
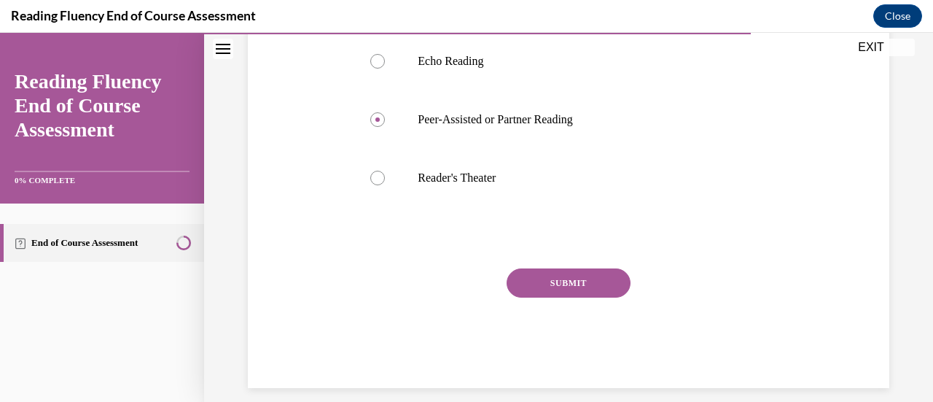
click at [596, 298] on button "SUBMIT" at bounding box center [569, 282] width 124 height 29
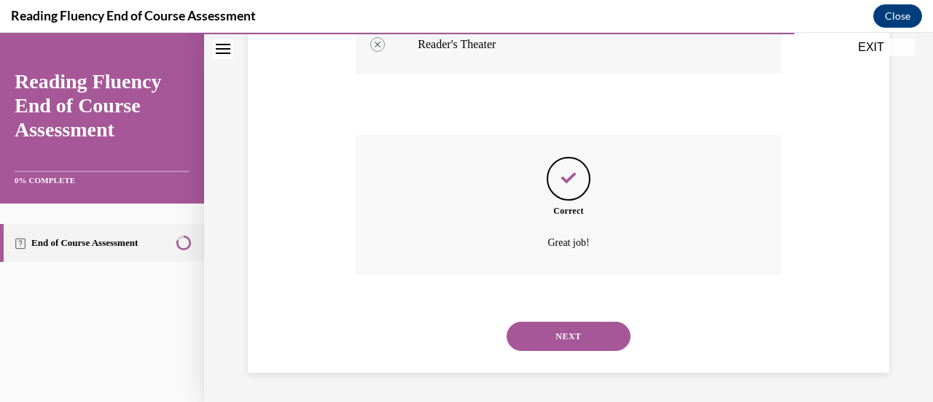
scroll to position [547, 0]
click at [581, 337] on button "NEXT" at bounding box center [569, 336] width 124 height 29
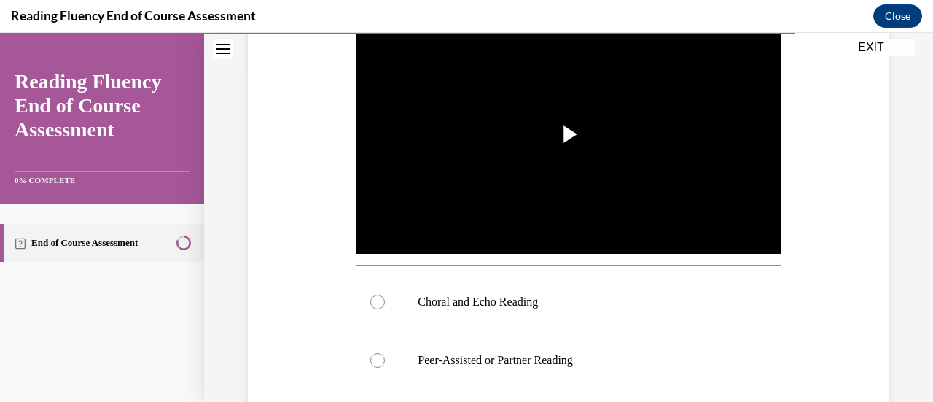
scroll to position [409, 0]
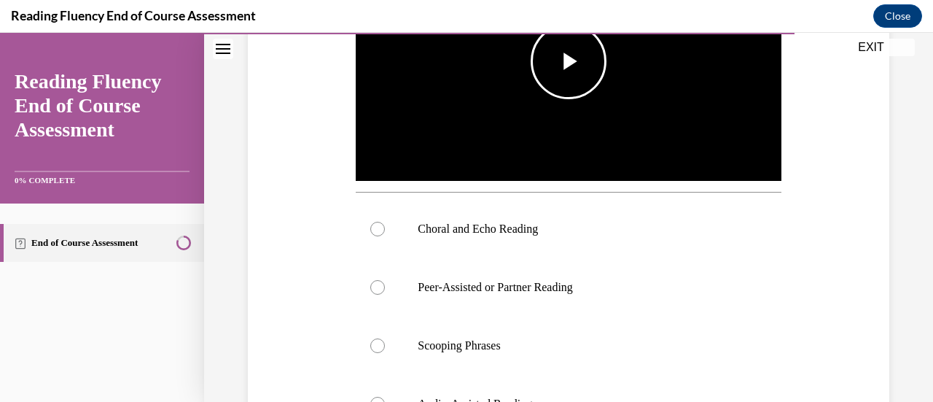
click at [569, 61] on span "Video player" at bounding box center [569, 61] width 0 height 0
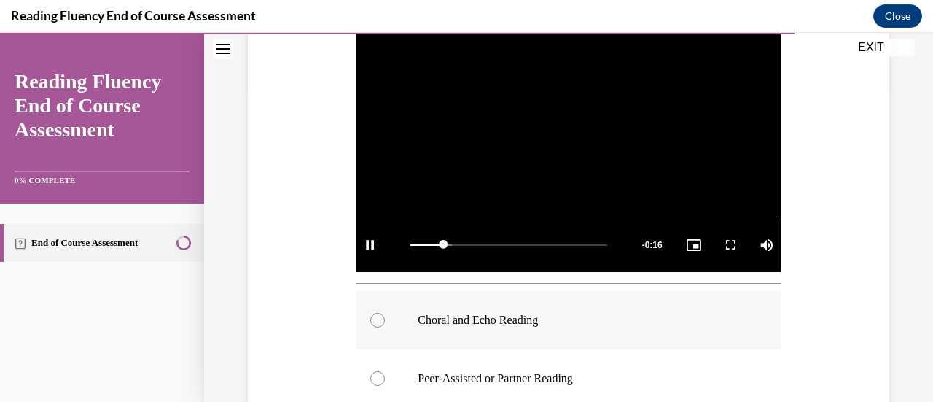
scroll to position [391, 0]
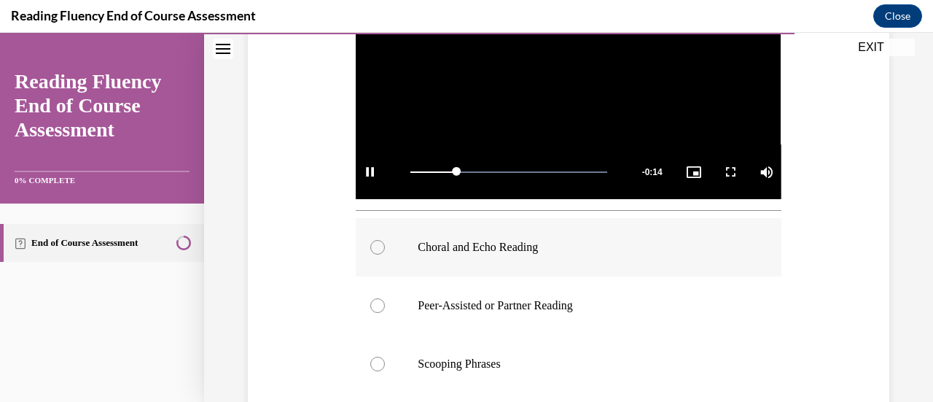
click at [501, 247] on p "Choral and Echo Reading" at bounding box center [581, 247] width 327 height 15
click at [385, 247] on input "Choral and Echo Reading" at bounding box center [377, 247] width 15 height 15
radio input "true"
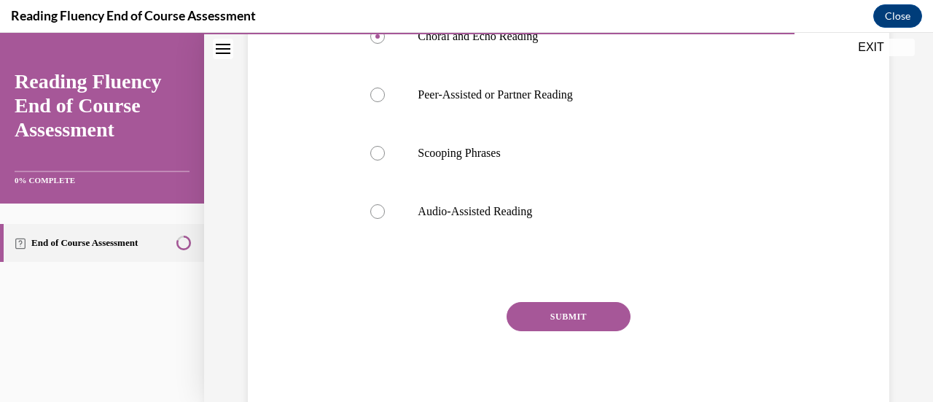
click at [580, 308] on button "SUBMIT" at bounding box center [569, 316] width 124 height 29
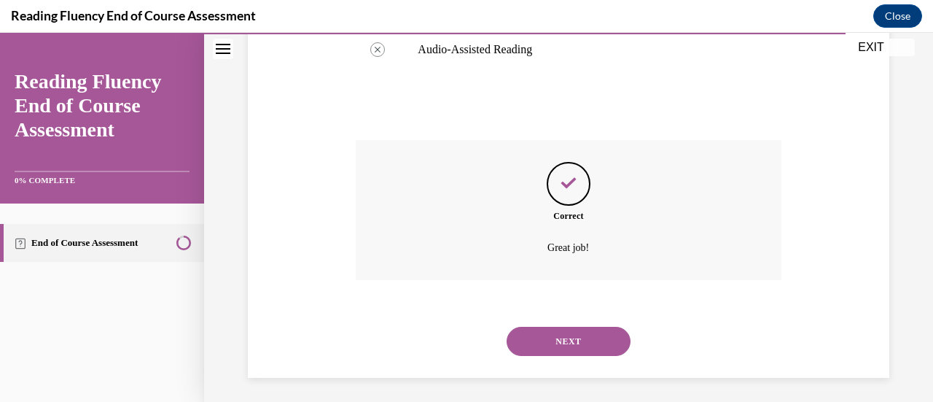
click at [560, 327] on button "NEXT" at bounding box center [569, 341] width 124 height 29
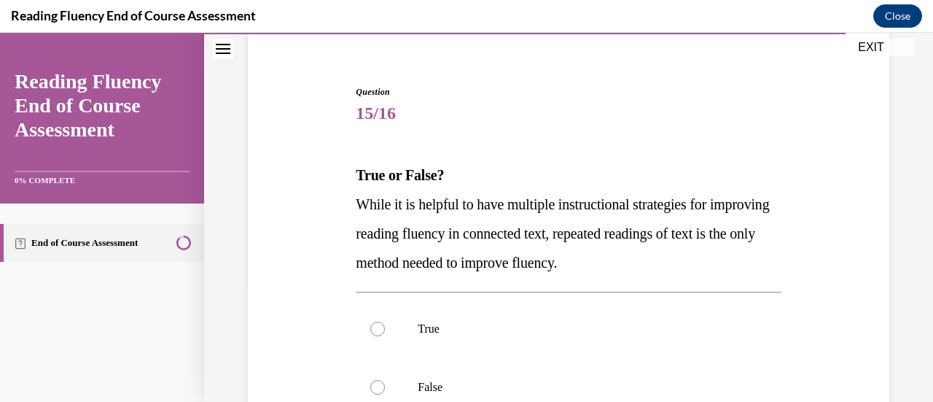
scroll to position [190, 0]
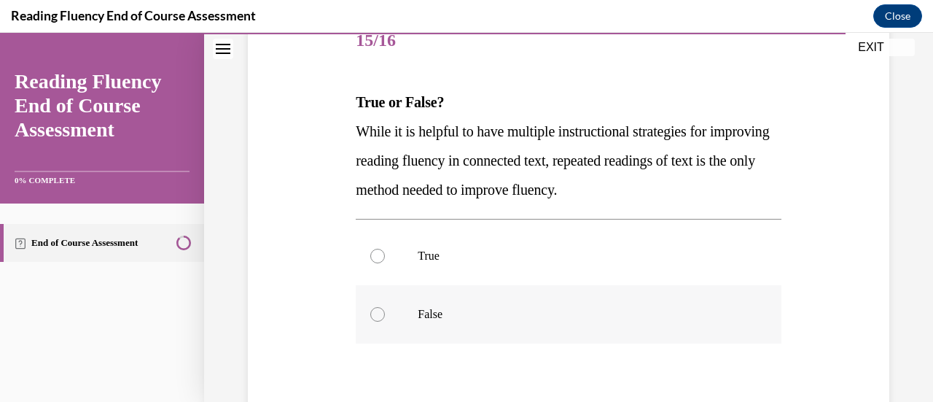
click at [432, 307] on p "False" at bounding box center [581, 314] width 327 height 15
click at [385, 307] on input "False" at bounding box center [377, 314] width 15 height 15
radio input "true"
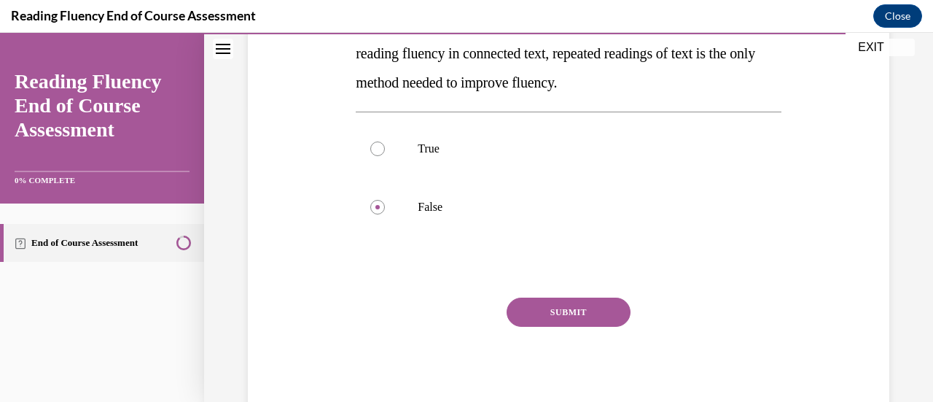
click at [567, 313] on button "SUBMIT" at bounding box center [569, 312] width 124 height 29
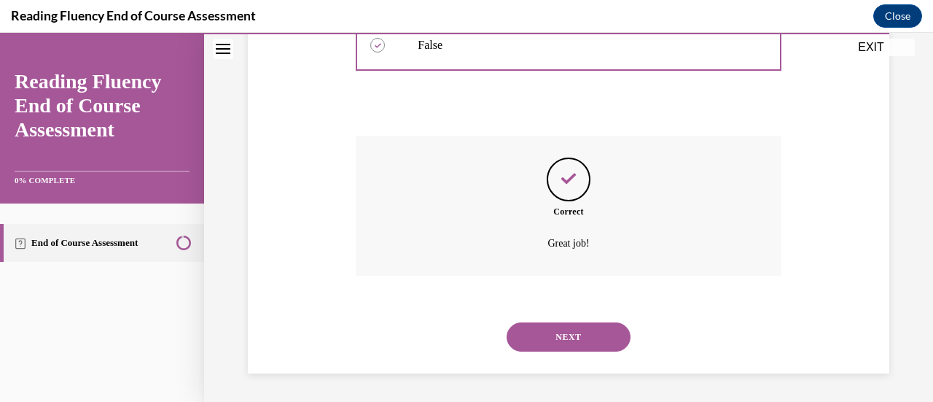
click at [547, 333] on button "NEXT" at bounding box center [569, 336] width 124 height 29
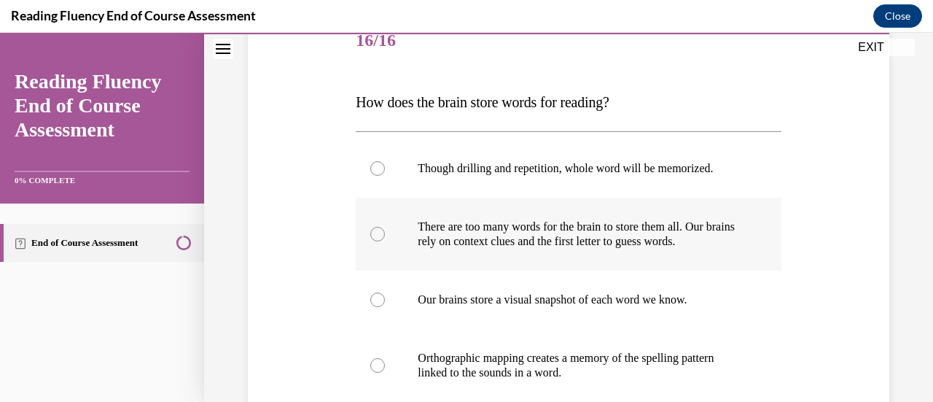
scroll to position [263, 0]
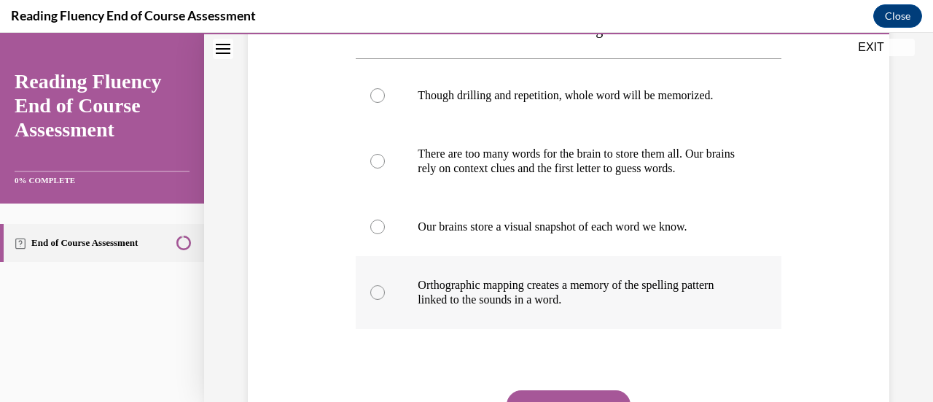
click at [401, 289] on label "Orthographic mapping creates a memory of the spelling pattern linked to the sou…" at bounding box center [568, 292] width 425 height 73
click at [385, 289] on input "Orthographic mapping creates a memory of the spelling pattern linked to the sou…" at bounding box center [377, 292] width 15 height 15
radio input "true"
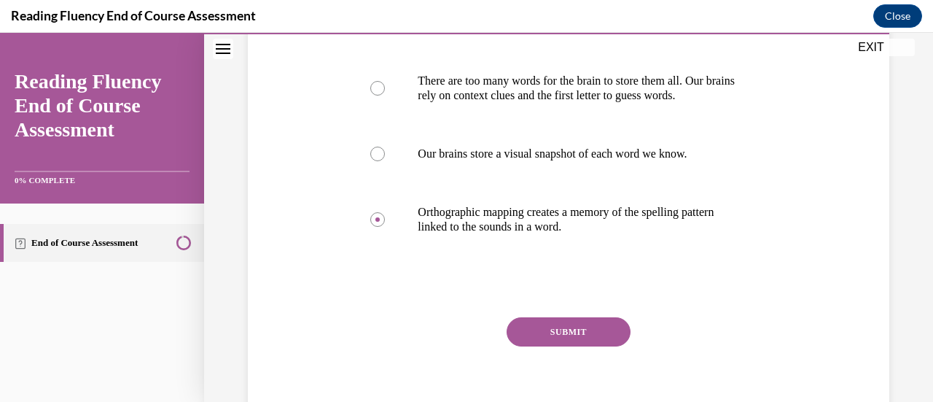
click at [578, 327] on button "SUBMIT" at bounding box center [569, 331] width 124 height 29
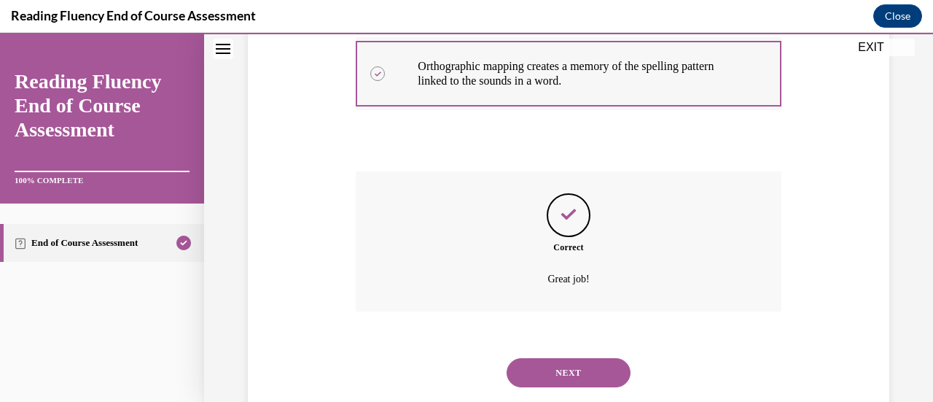
scroll to position [518, 0]
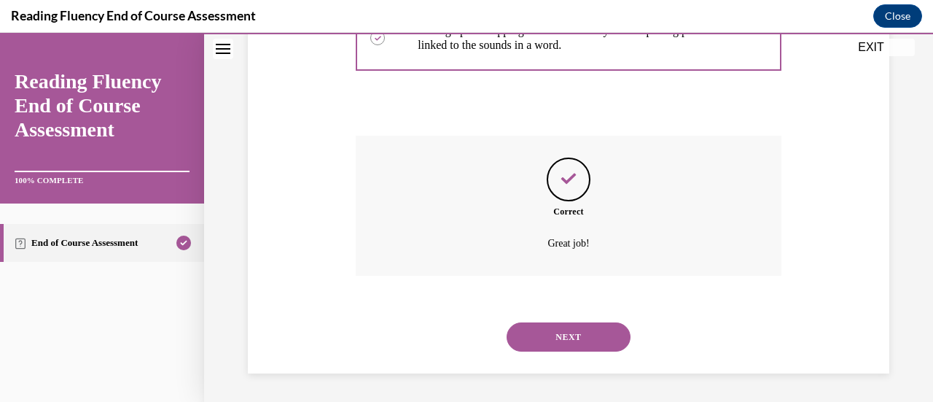
click at [576, 338] on button "NEXT" at bounding box center [569, 336] width 124 height 29
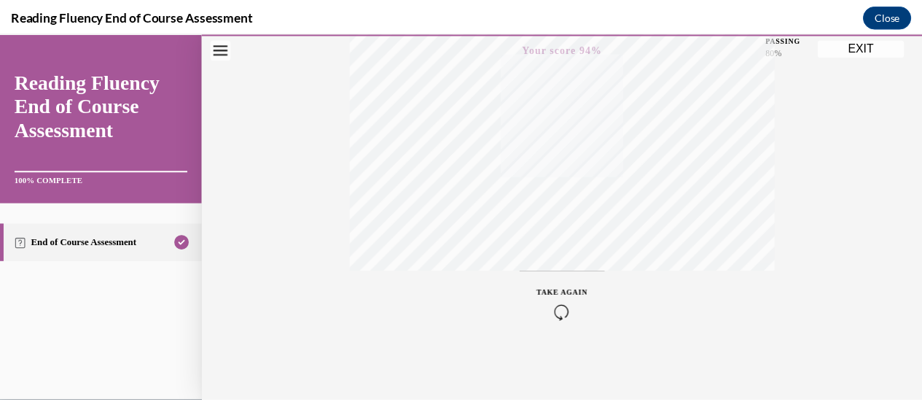
scroll to position [0, 0]
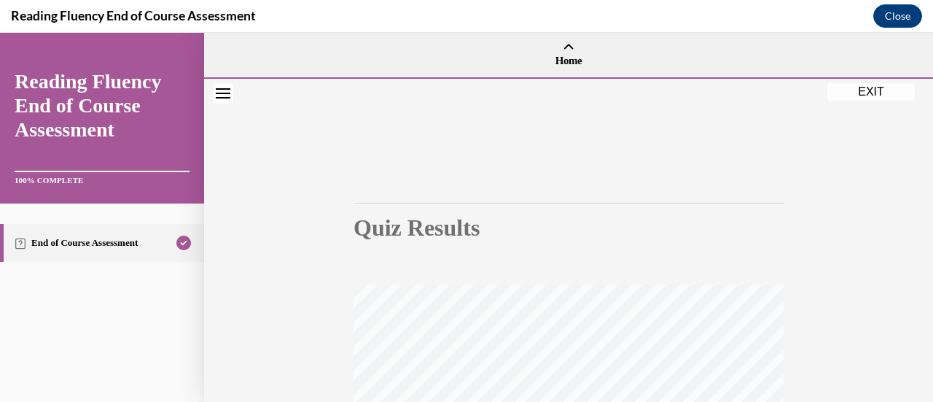
click at [871, 92] on button "EXIT" at bounding box center [872, 92] width 88 height 18
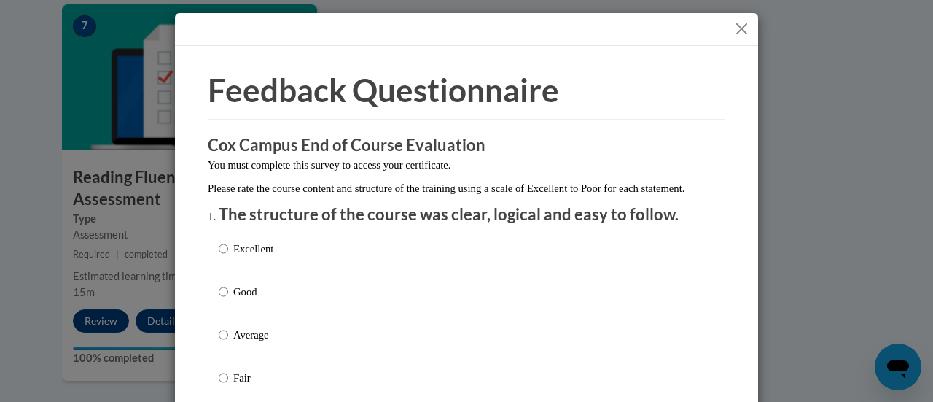
scroll to position [146, 0]
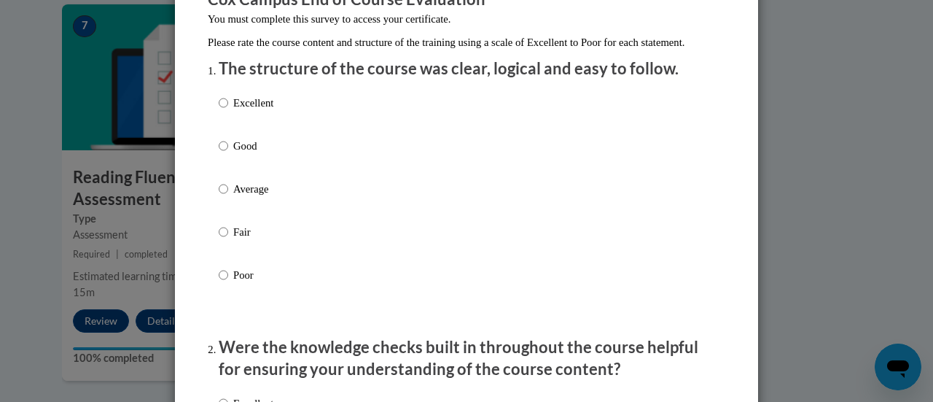
click at [233, 154] on p "Good" at bounding box center [253, 146] width 40 height 16
click at [228, 154] on input "Good" at bounding box center [223, 146] width 9 height 16
radio input "true"
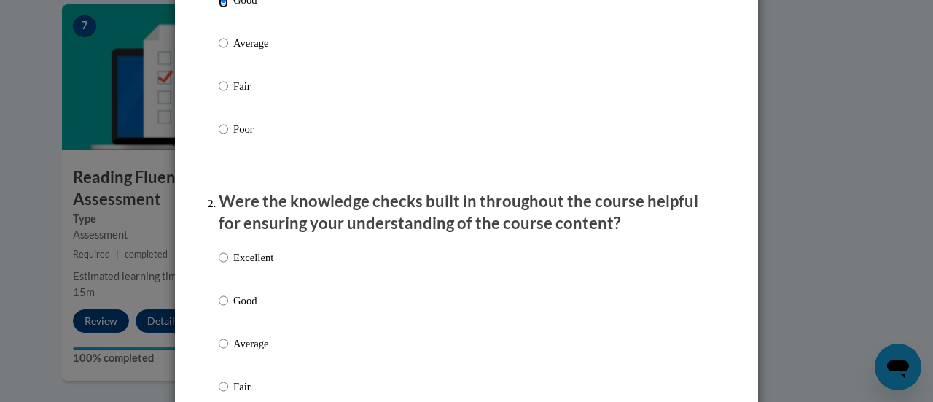
scroll to position [365, 0]
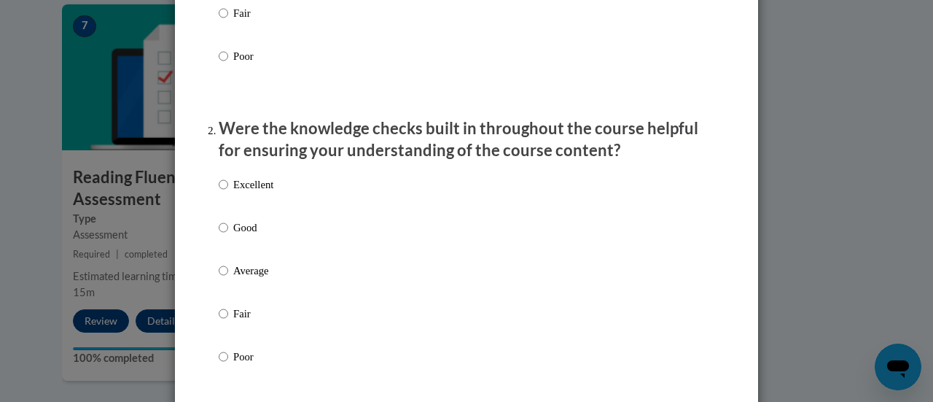
click at [233, 236] on p "Good" at bounding box center [253, 227] width 40 height 16
click at [228, 236] on input "Good" at bounding box center [223, 227] width 9 height 16
radio input "true"
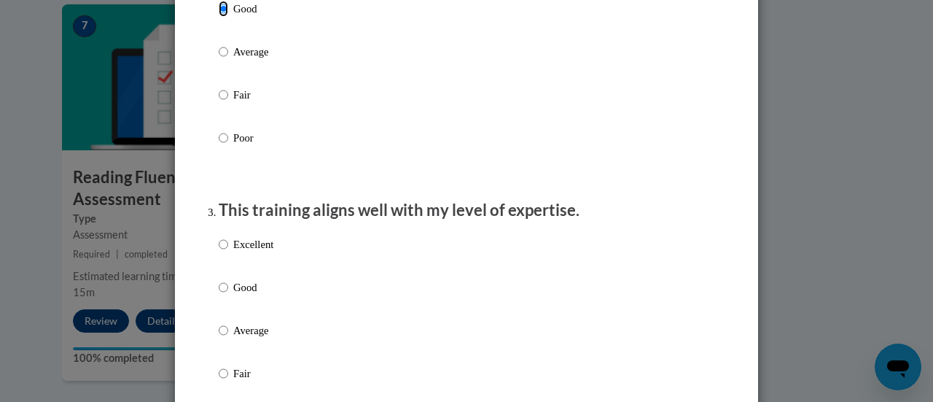
scroll to position [656, 0]
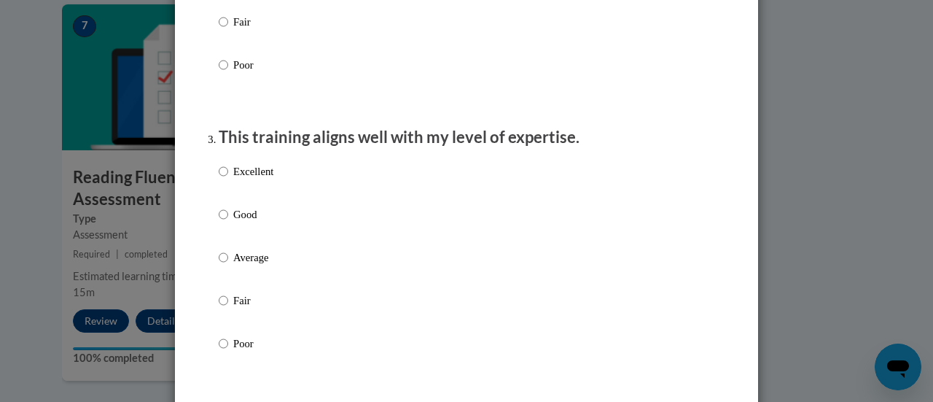
click at [236, 222] on p "Good" at bounding box center [253, 214] width 40 height 16
click at [228, 222] on input "Good" at bounding box center [223, 214] width 9 height 16
radio input "true"
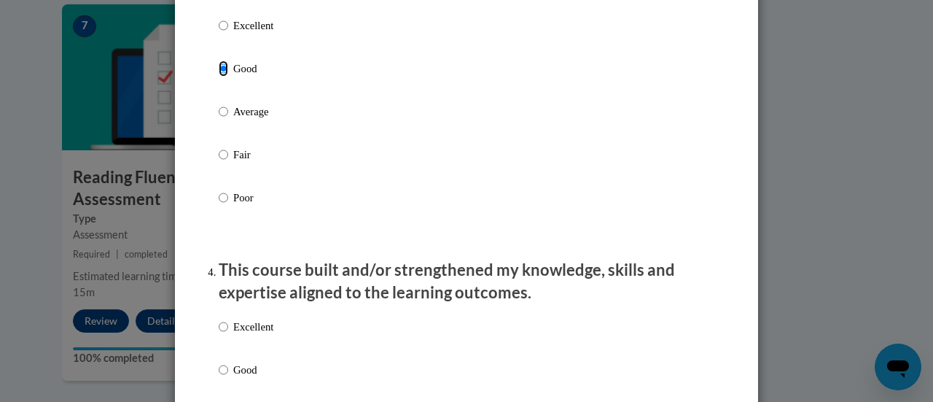
scroll to position [1021, 0]
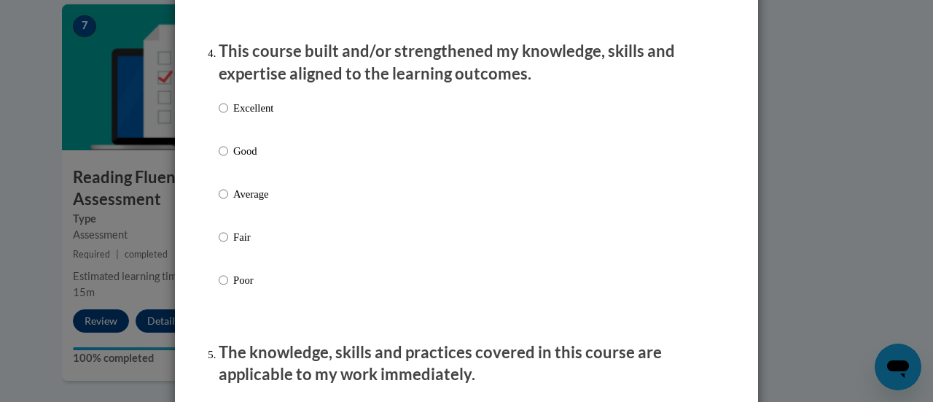
click at [233, 159] on p "Good" at bounding box center [253, 151] width 40 height 16
click at [228, 159] on input "Good" at bounding box center [223, 151] width 9 height 16
radio input "true"
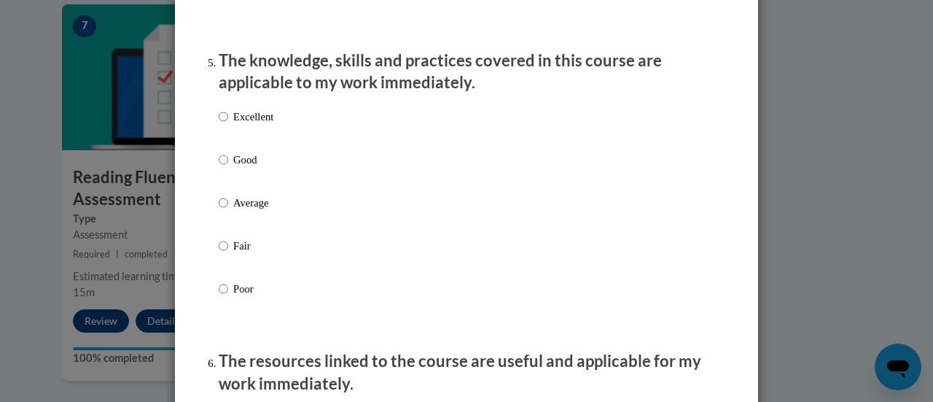
click at [248, 168] on p "Good" at bounding box center [253, 160] width 40 height 16
click at [228, 168] on input "Good" at bounding box center [223, 160] width 9 height 16
radio input "true"
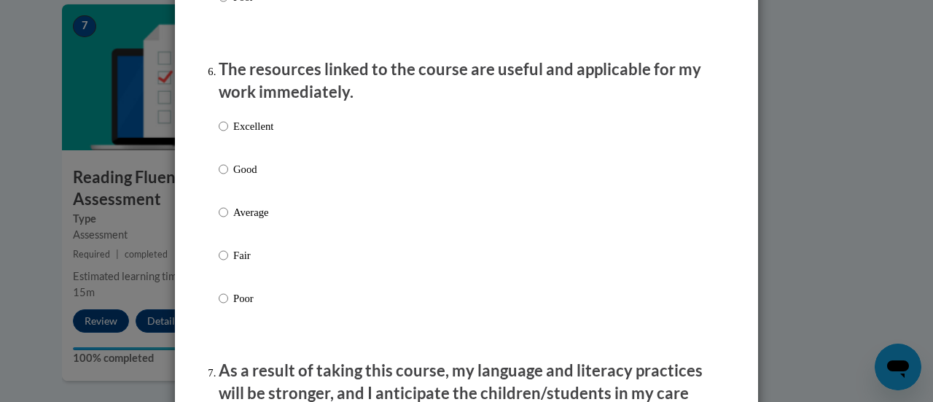
click at [234, 175] on p "Good" at bounding box center [253, 169] width 40 height 16
click at [228, 175] on input "Good" at bounding box center [223, 169] width 9 height 16
radio input "true"
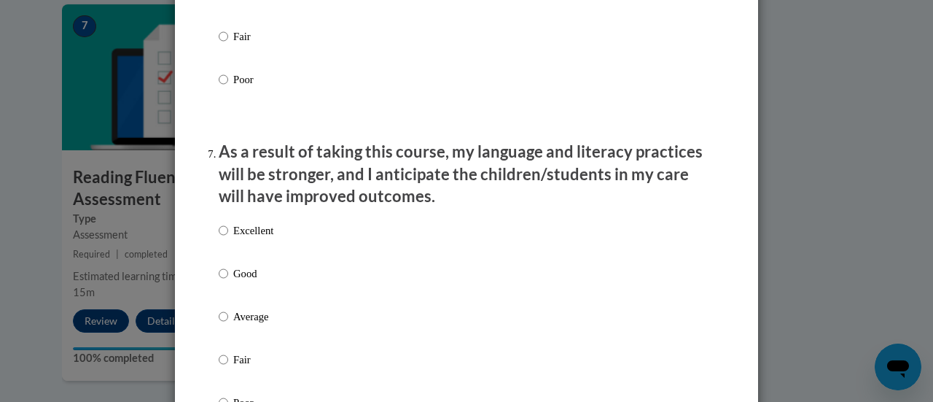
scroll to position [1896, 0]
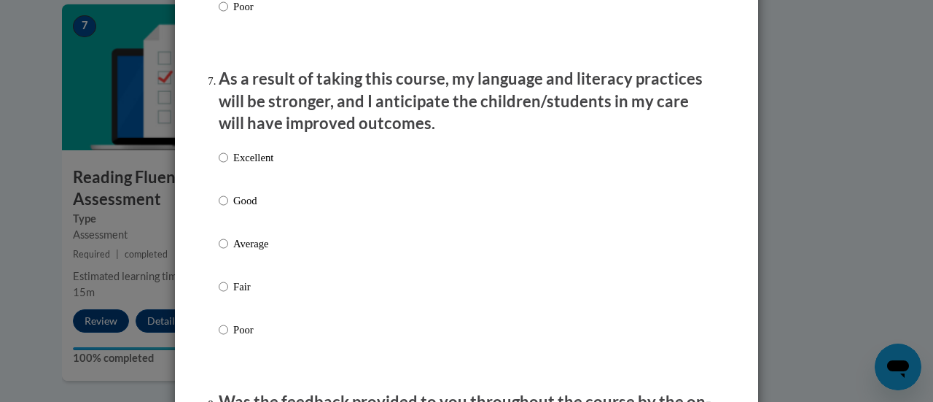
click at [252, 209] on p "Good" at bounding box center [253, 201] width 40 height 16
click at [228, 209] on input "Good" at bounding box center [223, 201] width 9 height 16
radio input "true"
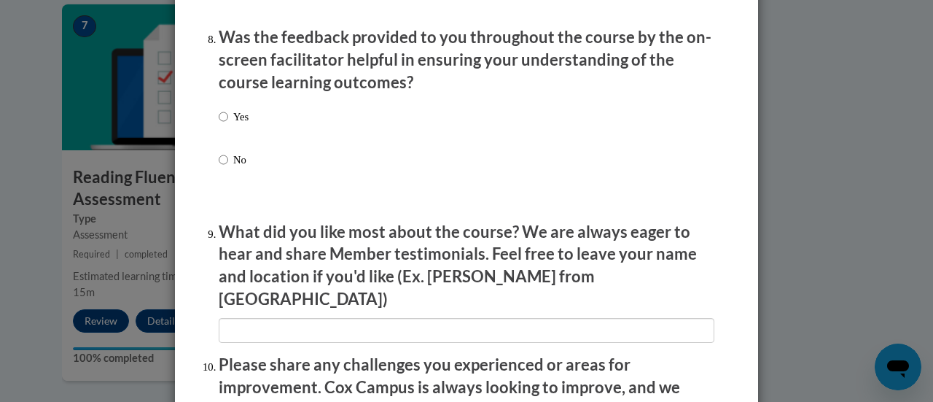
click at [234, 125] on p "Yes" at bounding box center [240, 117] width 15 height 16
click at [228, 125] on input "Yes" at bounding box center [223, 117] width 9 height 16
radio input "true"
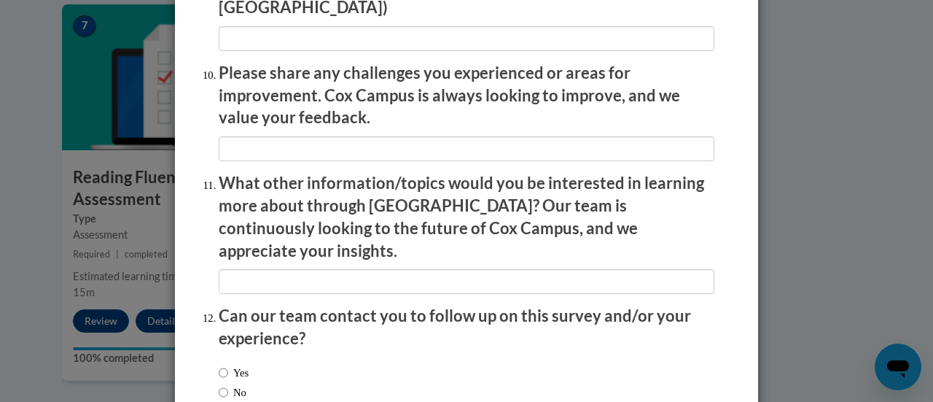
scroll to position [2630, 0]
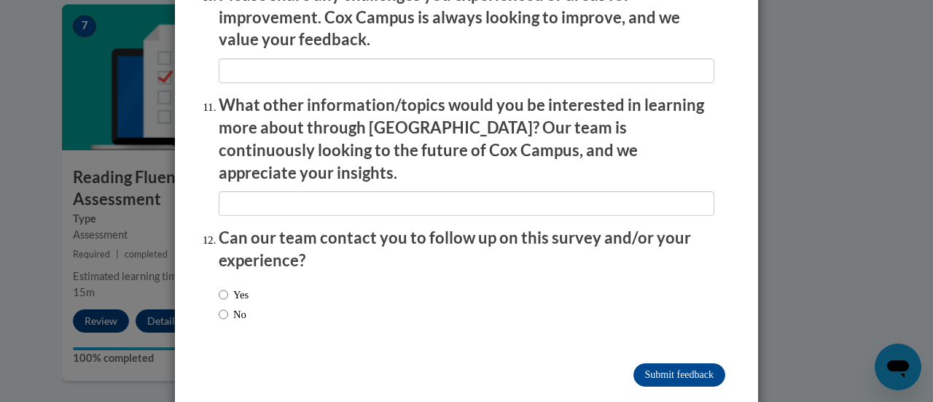
drag, startPoint x: 232, startPoint y: 285, endPoint x: 245, endPoint y: 281, distance: 13.6
click at [232, 306] on label "No" at bounding box center [233, 314] width 28 height 16
click at [228, 306] on input "No" at bounding box center [223, 314] width 9 height 16
radio input "true"
click at [683, 363] on input "Submit feedback" at bounding box center [680, 374] width 92 height 23
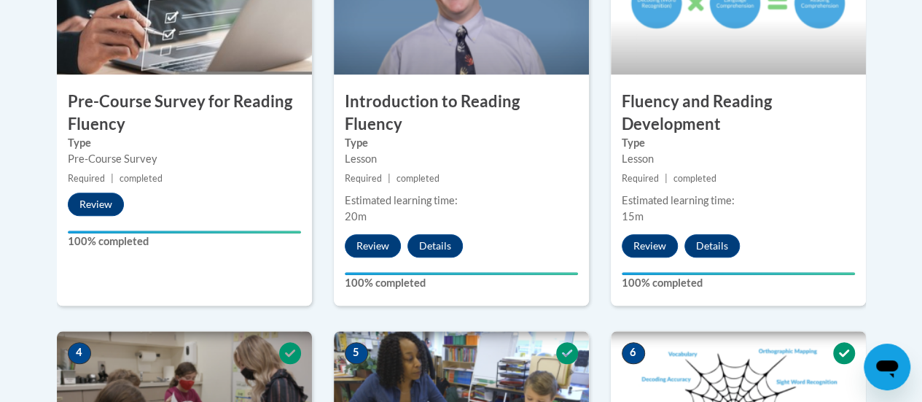
scroll to position [0, 0]
